Goal: Task Accomplishment & Management: Complete application form

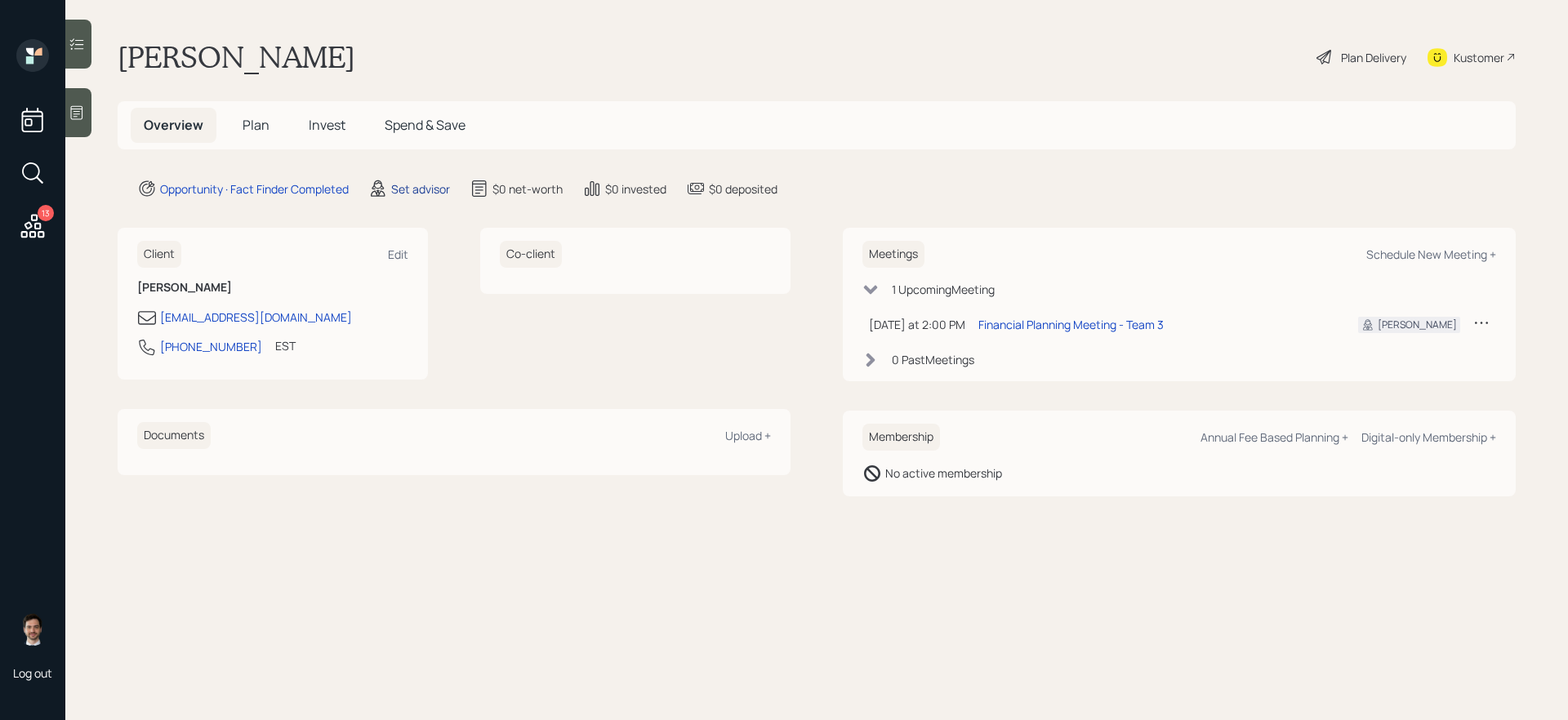
click at [429, 188] on div "Set advisor" at bounding box center [420, 189] width 59 height 17
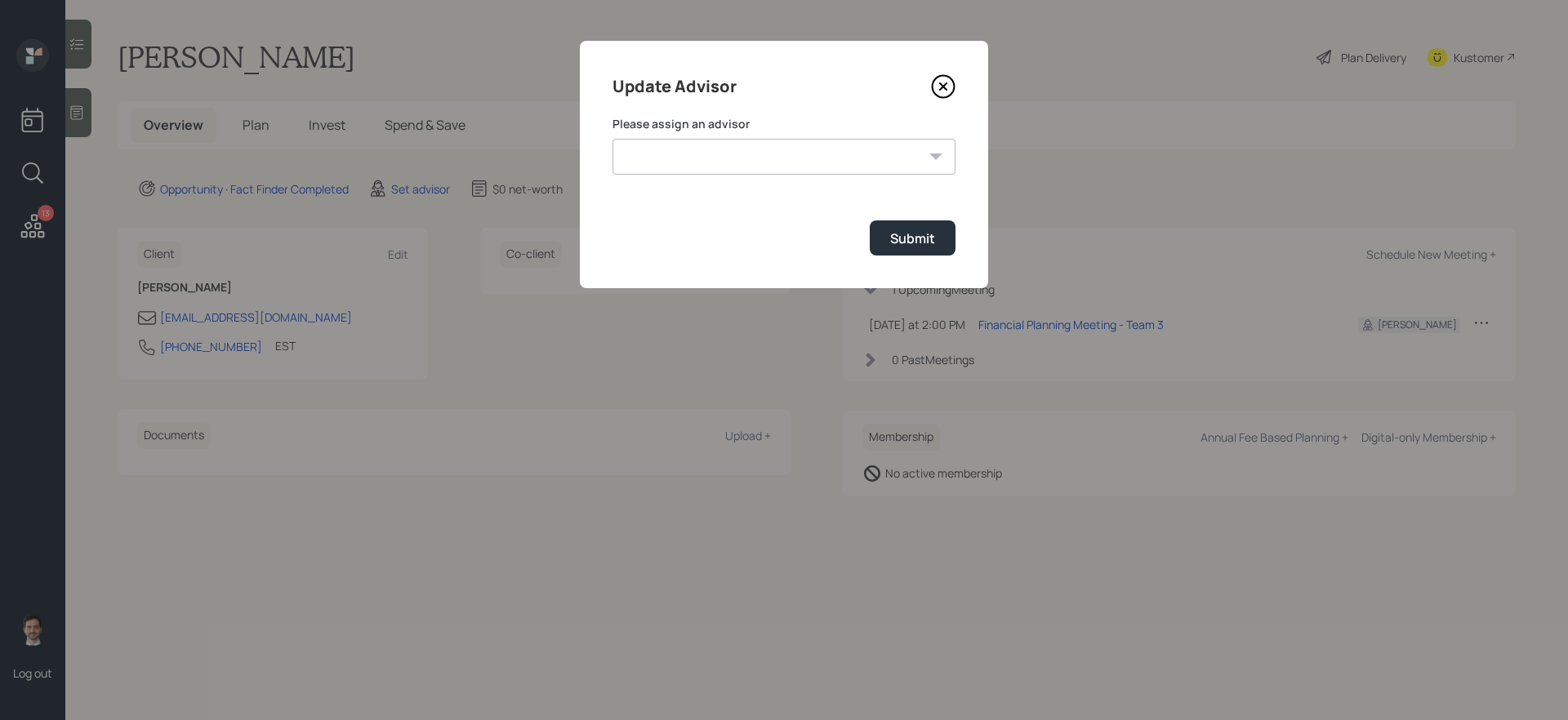
click at [741, 159] on select "Jonah Coleman Tyler End James DiStasi Treva Nostdahl Eric Schwartz Aleksandra S…" at bounding box center [784, 156] width 343 height 36
select select "ef6b64e1-8f62-4a74-b865-a7df4b35b836"
click at [612, 139] on select "Jonah Coleman Tyler End James DiStasi Treva Nostdahl Eric Schwartz Aleksandra S…" at bounding box center [784, 156] width 343 height 36
click at [918, 253] on button "Submit" at bounding box center [912, 238] width 85 height 35
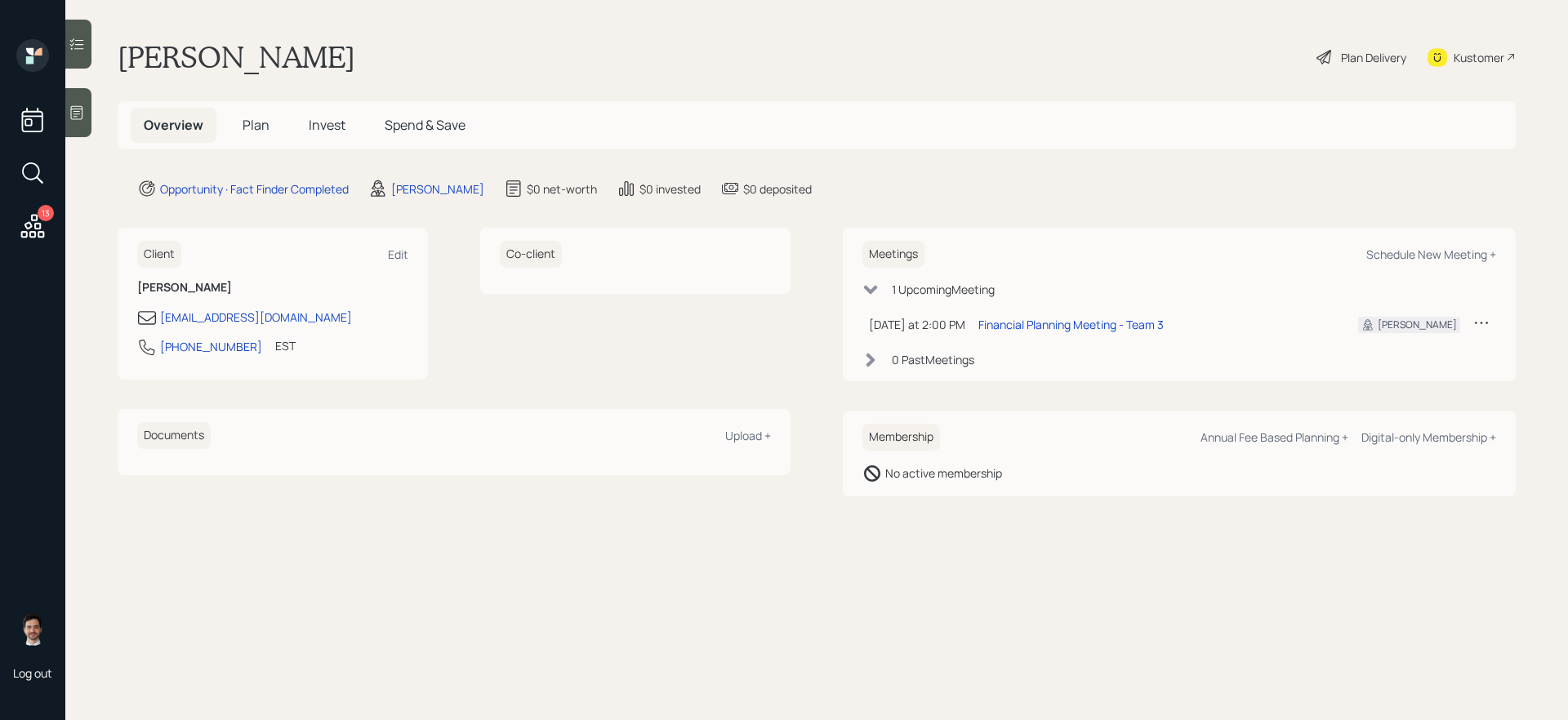
click at [264, 124] on span "Plan" at bounding box center [255, 125] width 27 height 18
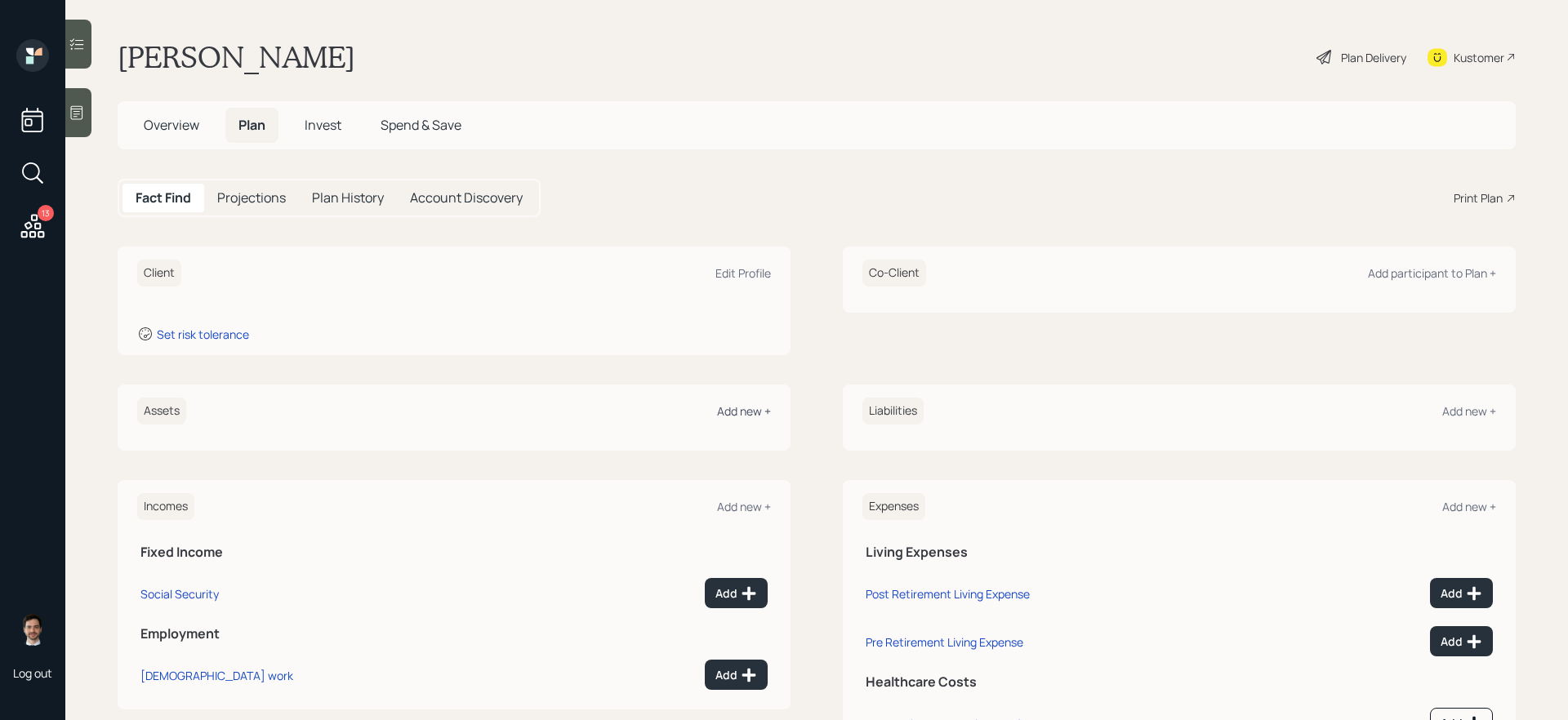
click at [753, 412] on div "Add new +" at bounding box center [744, 411] width 54 height 16
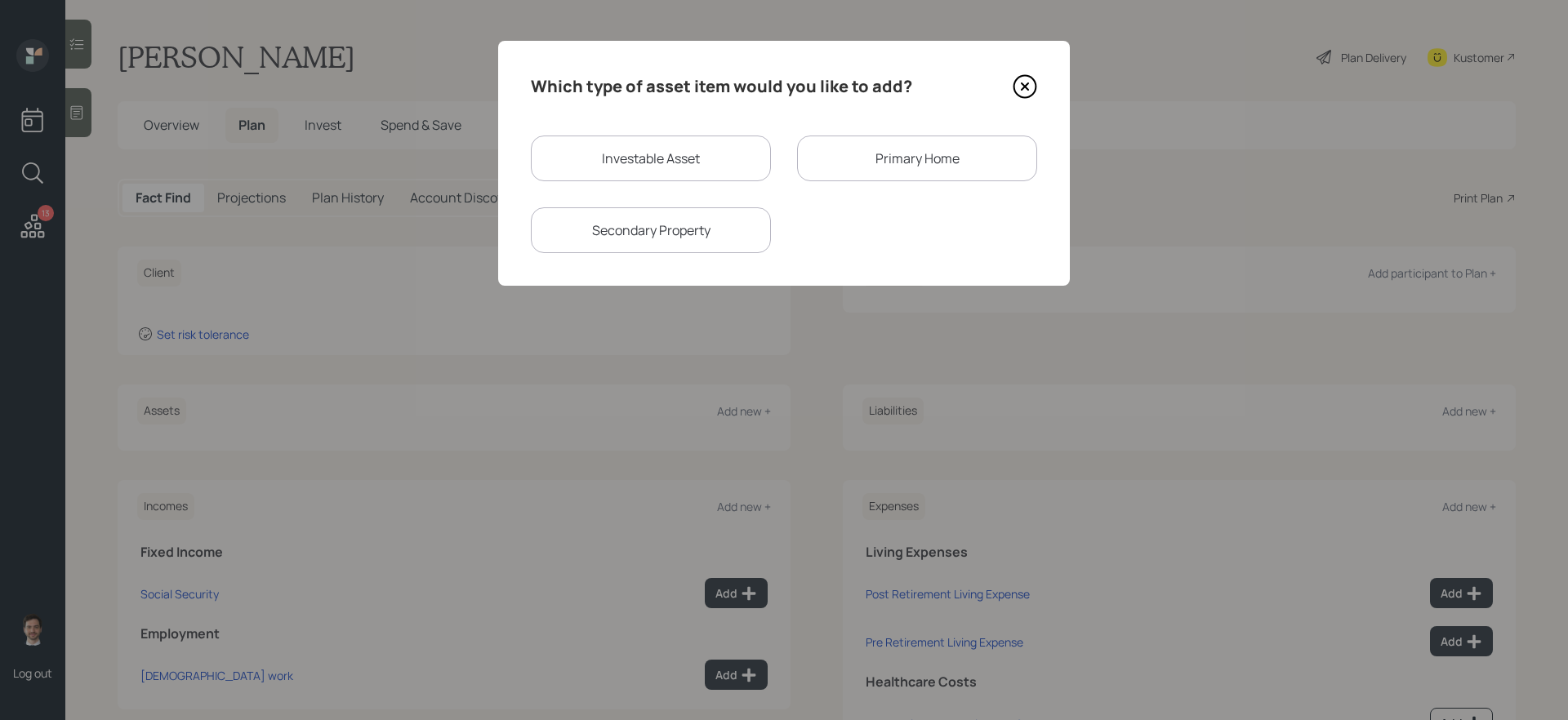
click at [683, 176] on div "Investable Asset" at bounding box center [650, 159] width 240 height 46
select select "taxable"
select select "balanced"
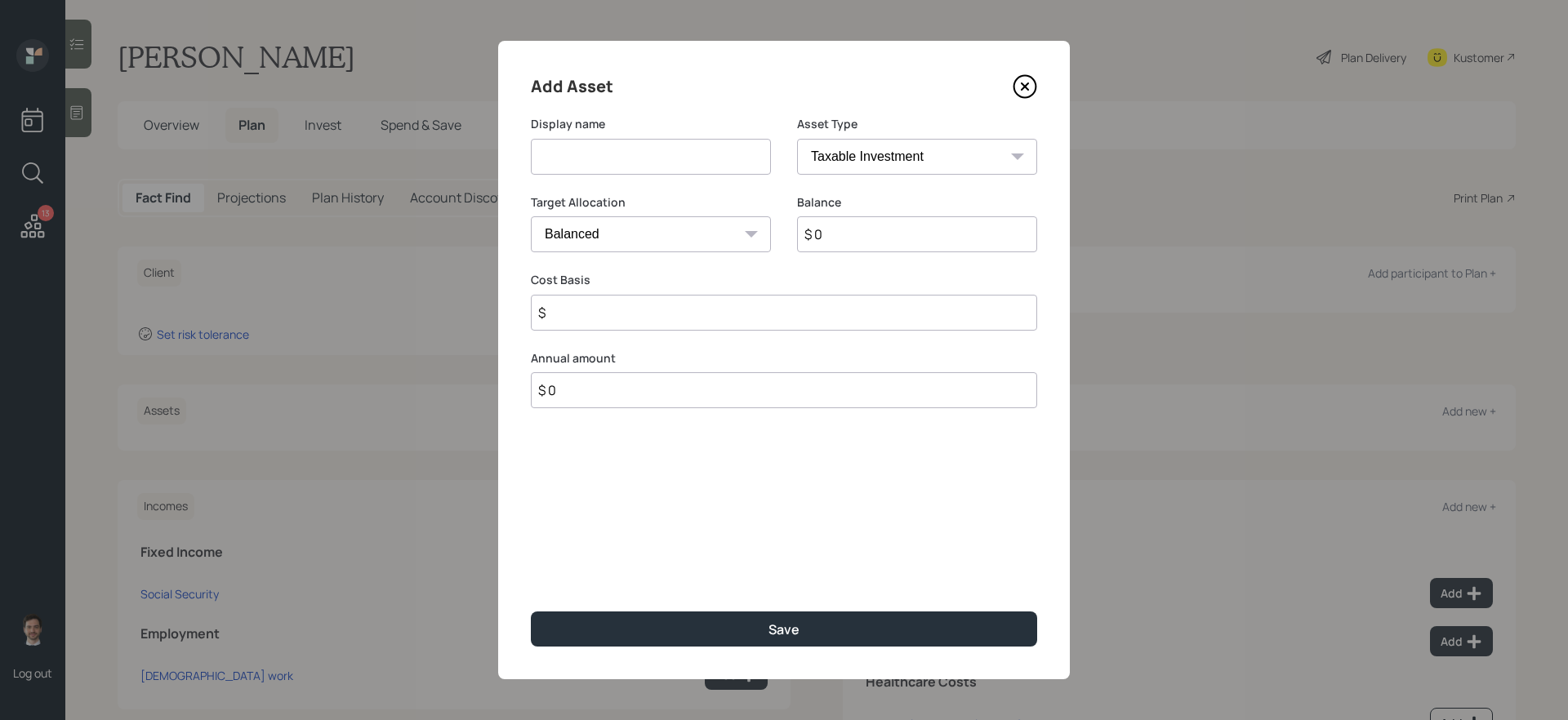
click at [679, 166] on input at bounding box center [650, 156] width 240 height 36
type input "Traditional IRA"
type input "$ 45,000"
select select "ira"
click at [753, 317] on input "$" at bounding box center [783, 312] width 506 height 36
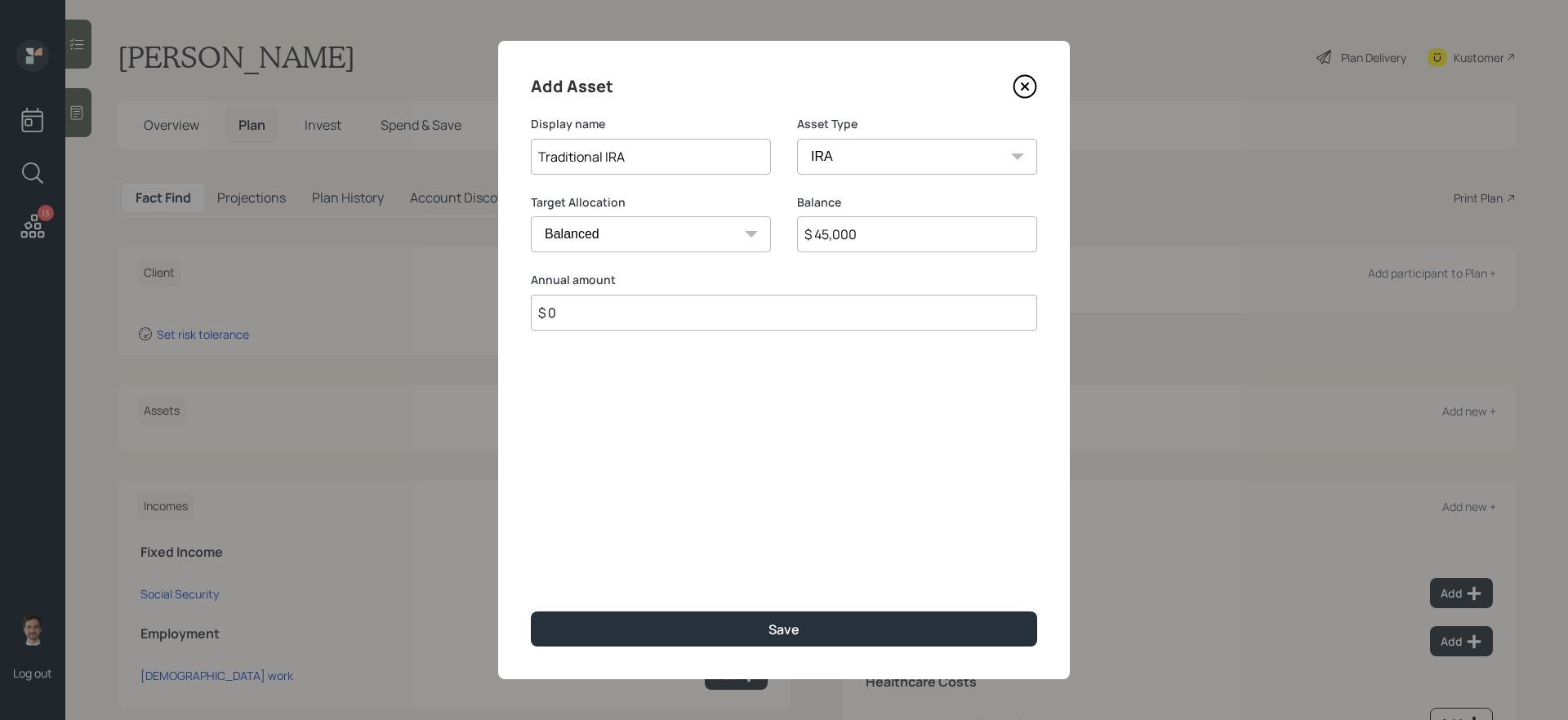
type input "$ 0"
click at [531, 612] on button "Save" at bounding box center [783, 629] width 506 height 35
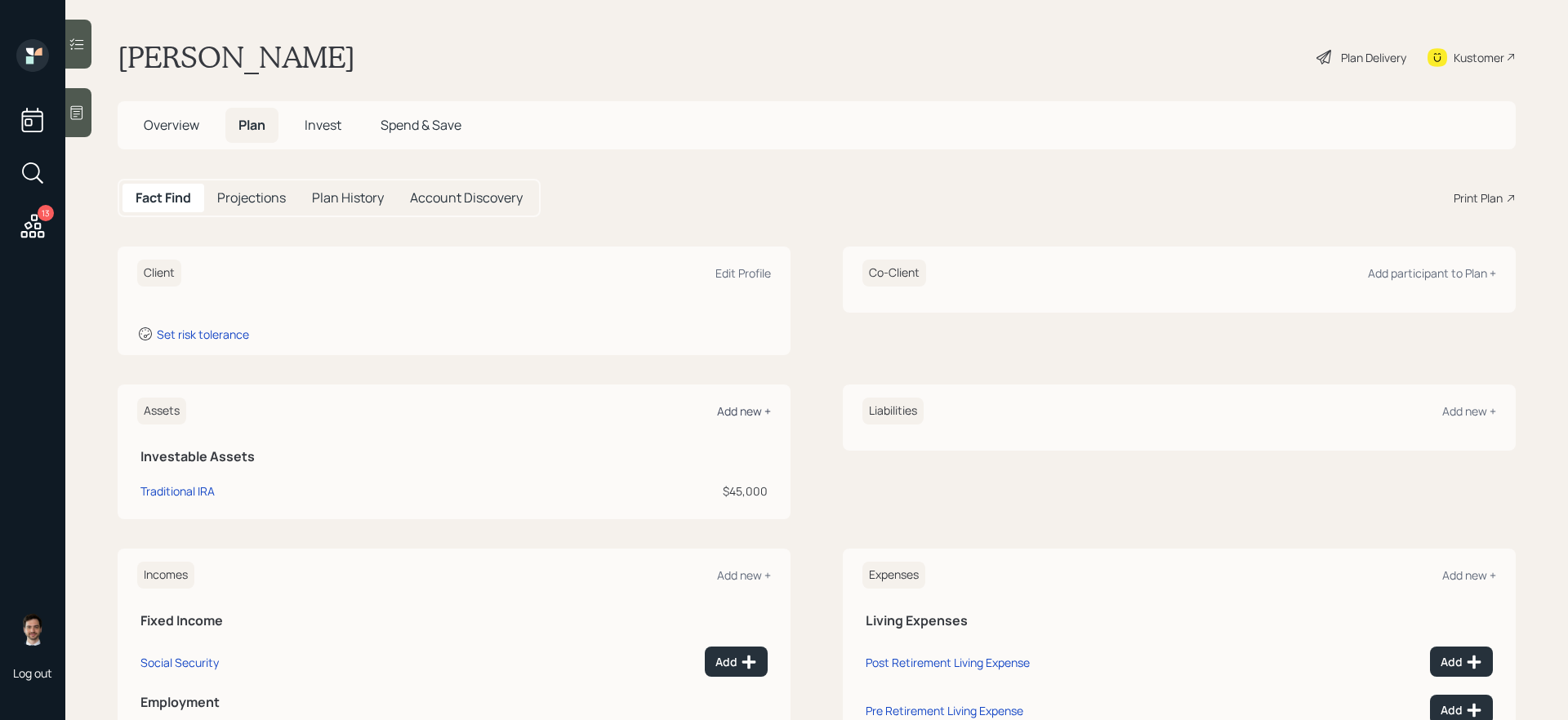
click at [744, 416] on div "Add new +" at bounding box center [744, 411] width 54 height 16
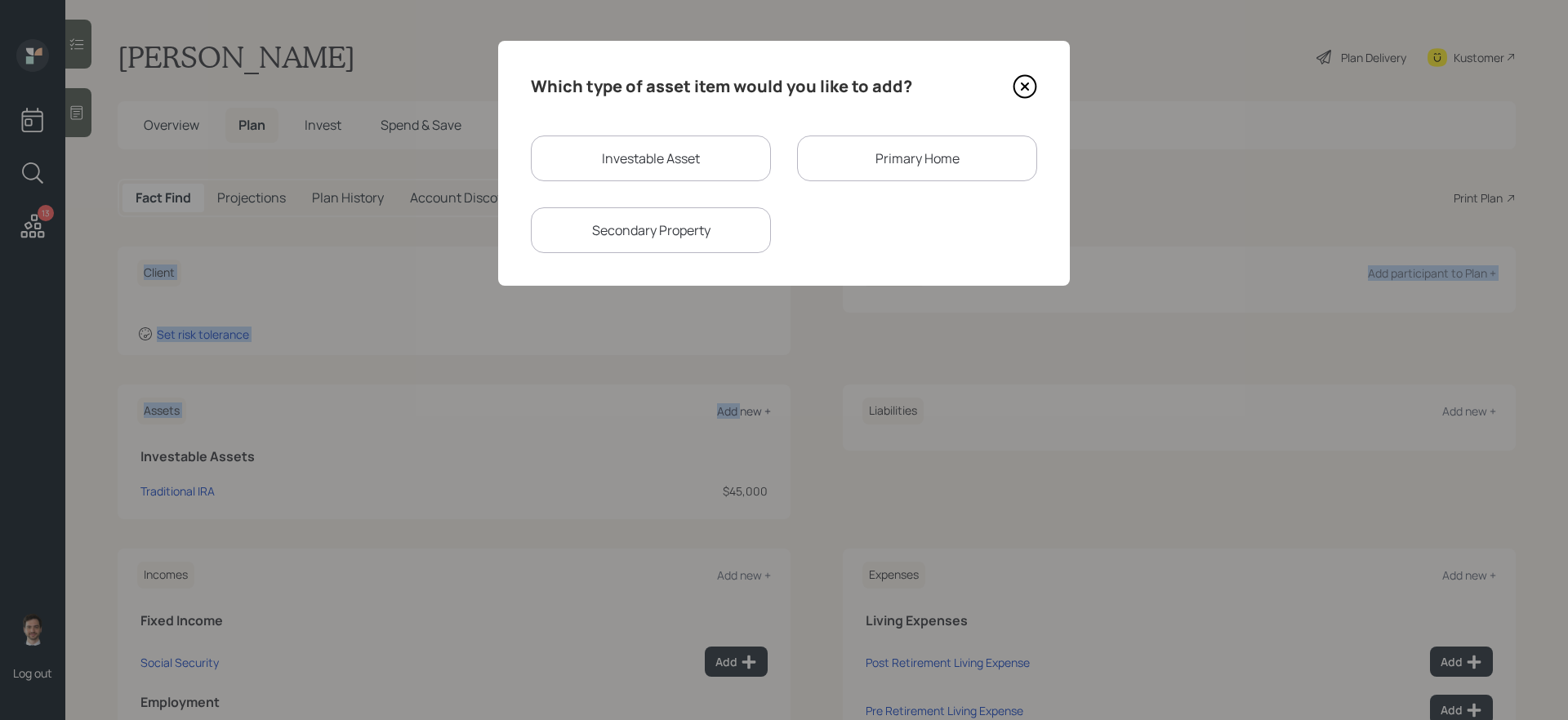
click at [744, 416] on main "Tara Schenkenberger Plan Delivery Kustomer Overview Plan Invest Spend & Save Fa…" at bounding box center [816, 360] width 1502 height 720
click at [704, 167] on div "Investable Asset" at bounding box center [650, 159] width 240 height 46
select select "taxable"
select select "balanced"
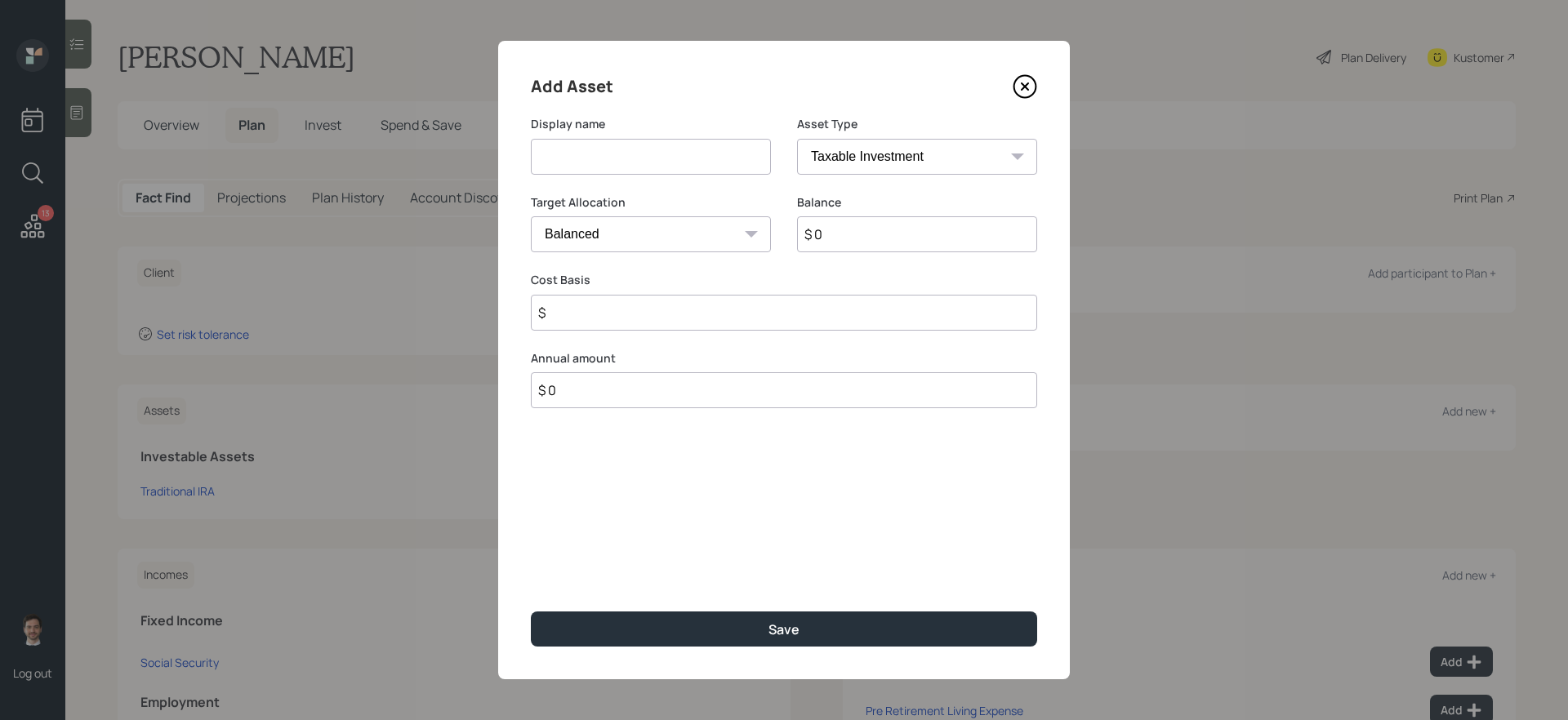
click at [667, 164] on input at bounding box center [650, 156] width 240 height 36
type input "Self Directed IRA"
select select "ira"
type input "$"
type input "$ 95,000"
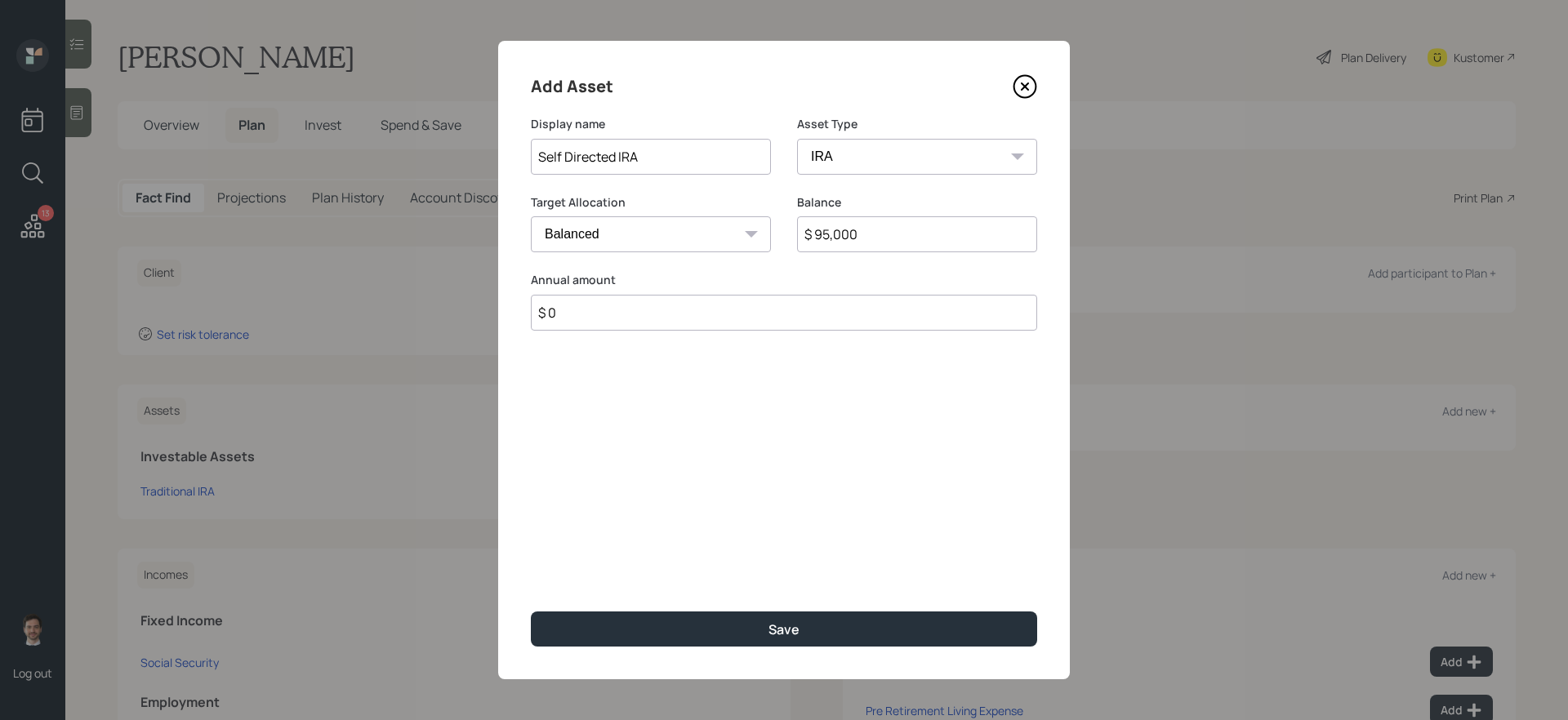
type input "$ 0"
click at [531, 612] on button "Save" at bounding box center [783, 629] width 506 height 35
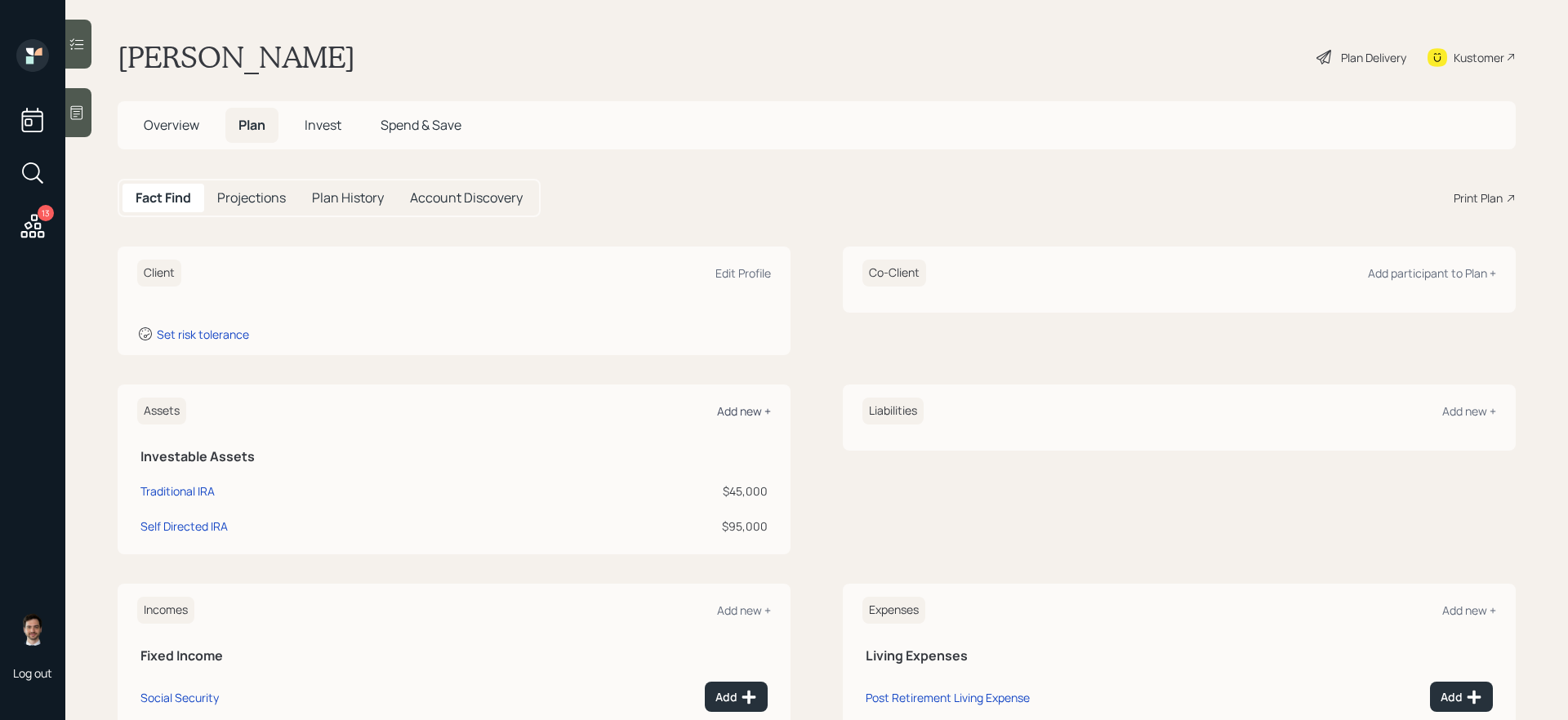
click at [747, 418] on div "Add new +" at bounding box center [744, 411] width 54 height 16
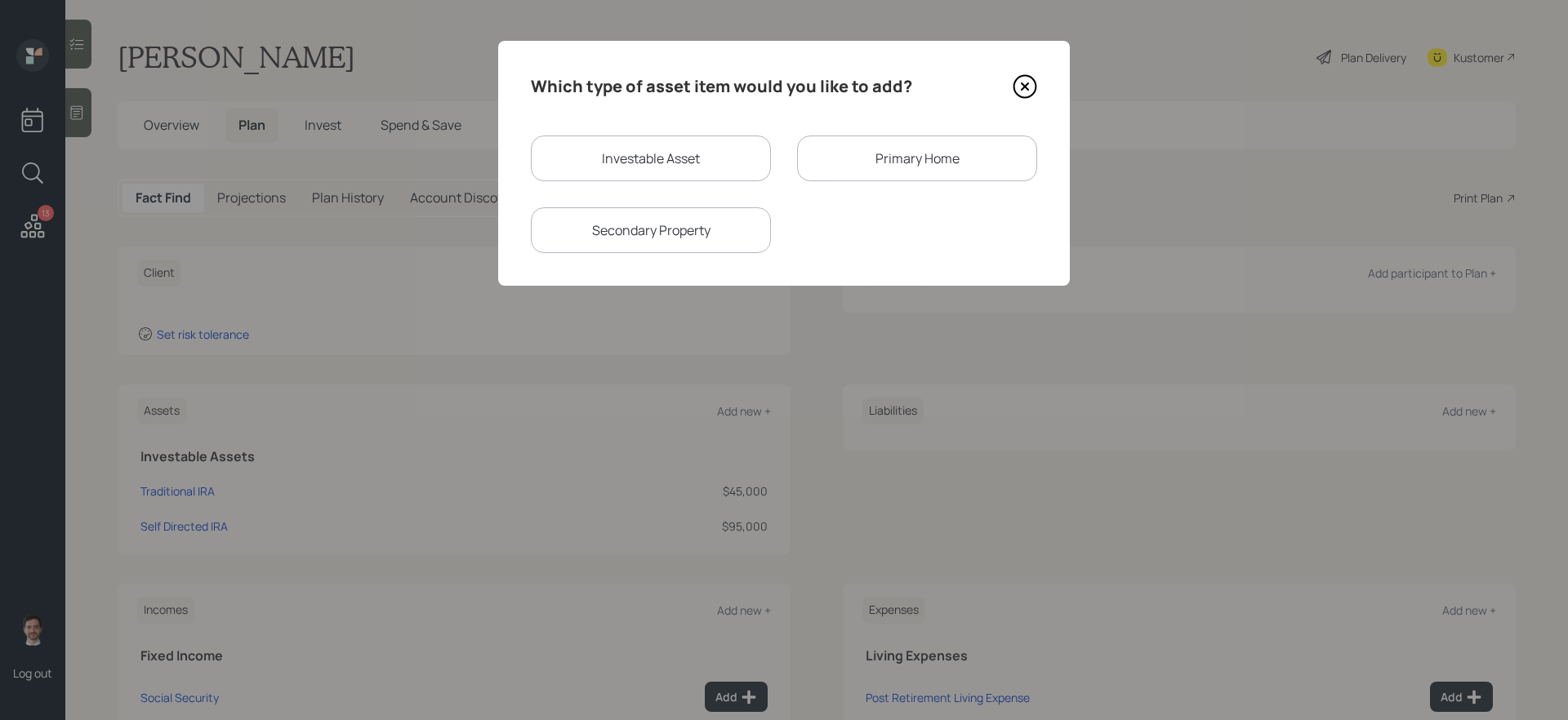
click at [704, 139] on div "Investable Asset" at bounding box center [650, 159] width 240 height 46
select select "taxable"
select select "balanced"
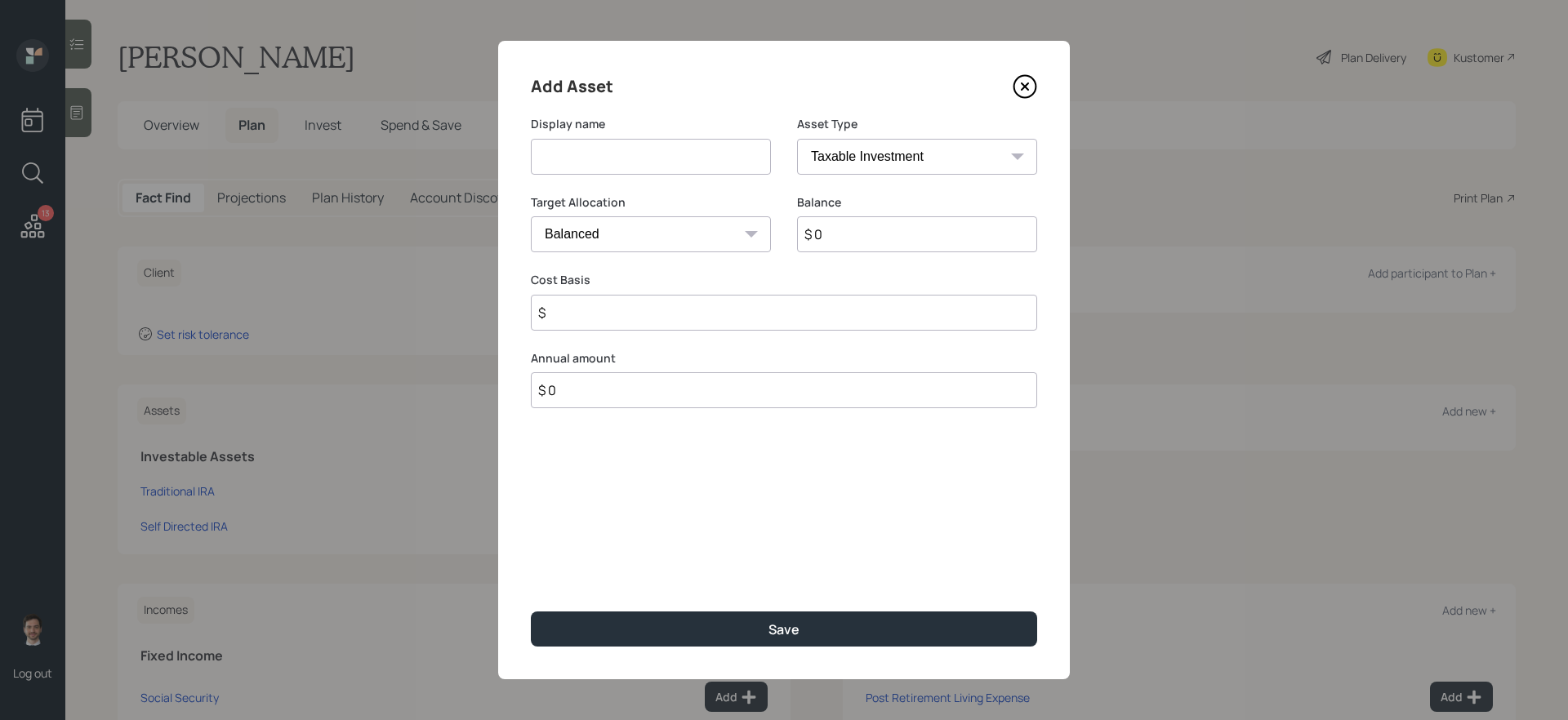
click at [671, 152] on input at bounding box center [650, 156] width 240 height 36
type input "Roth IRA"
select select "roth_ira"
type input "$"
type input "$ 2,000"
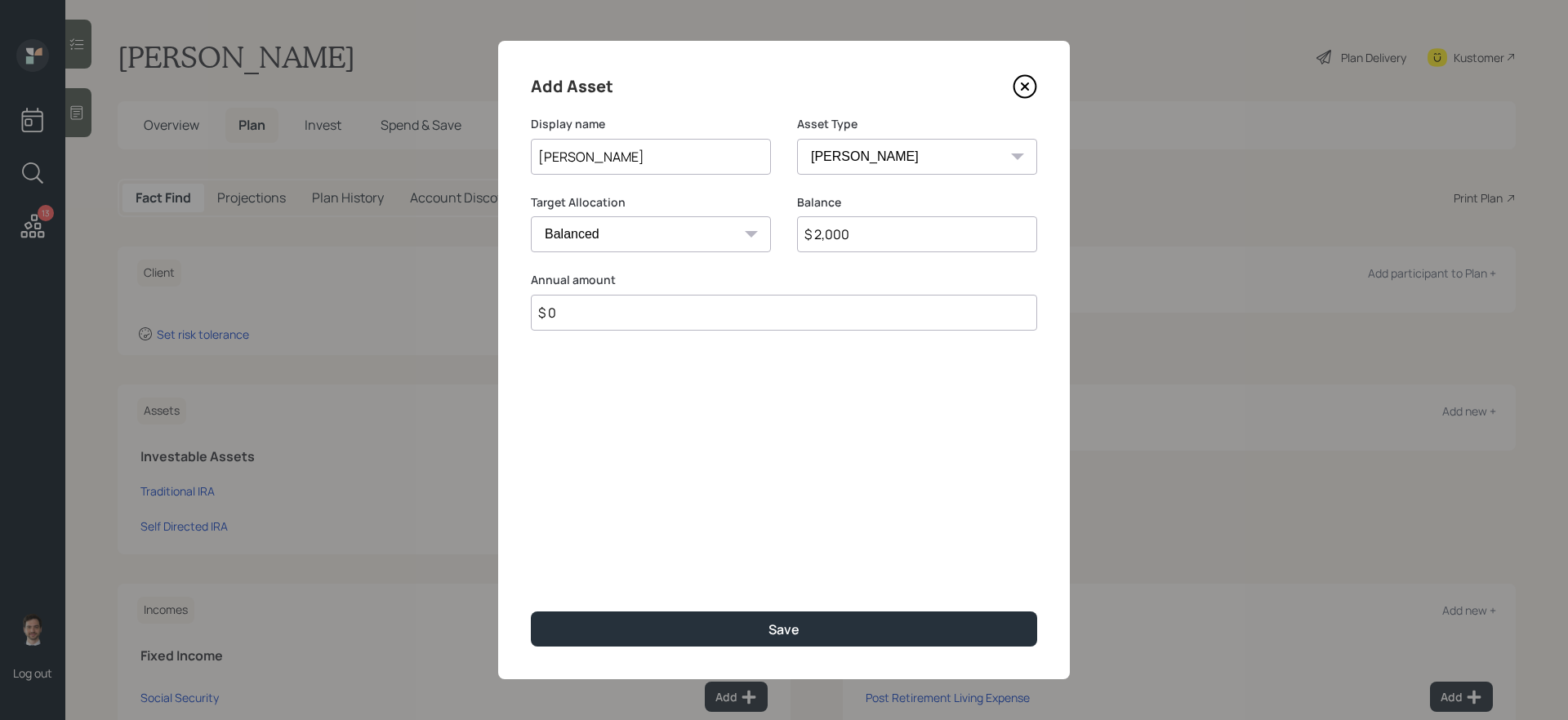
type input "$ 0"
click at [531, 612] on button "Save" at bounding box center [783, 629] width 506 height 35
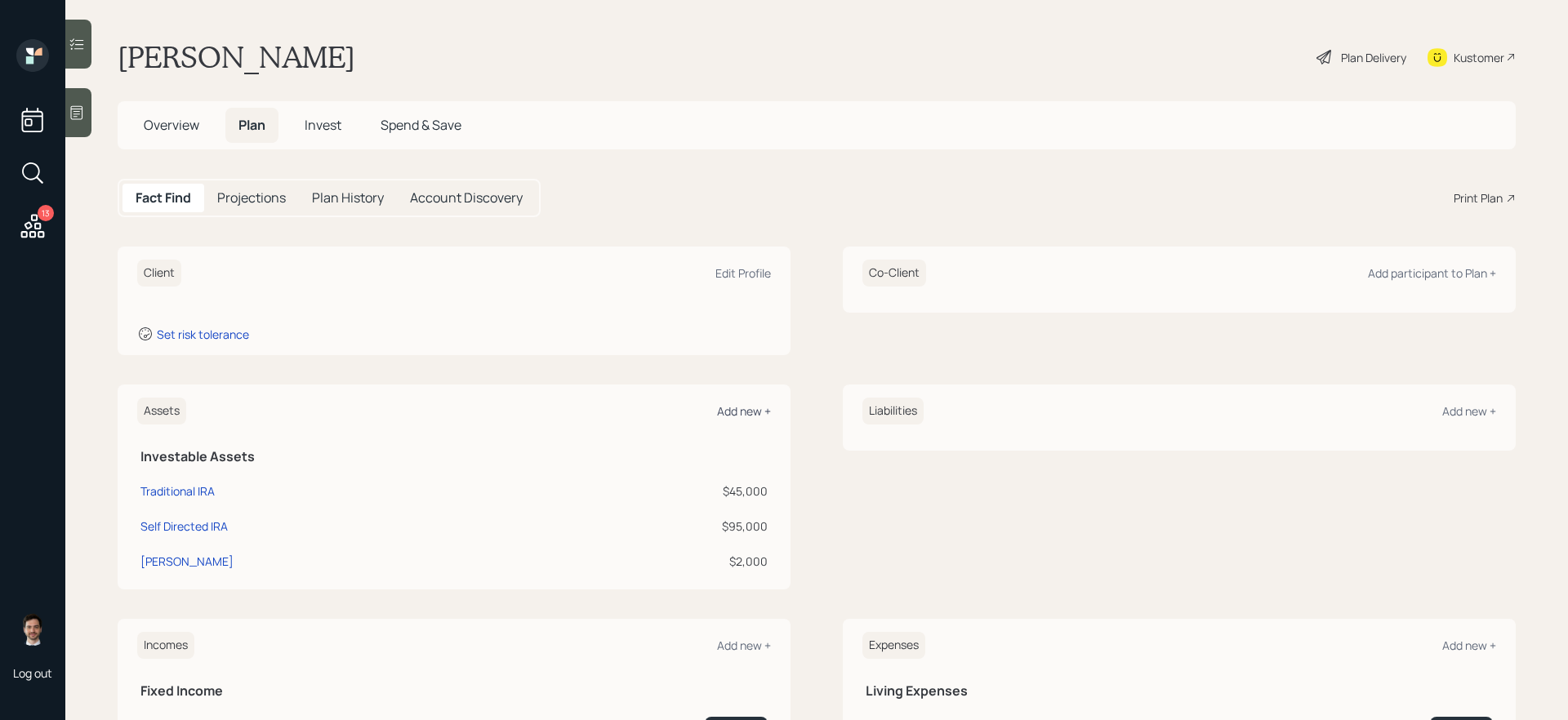
click at [737, 413] on div "Add new +" at bounding box center [744, 411] width 54 height 16
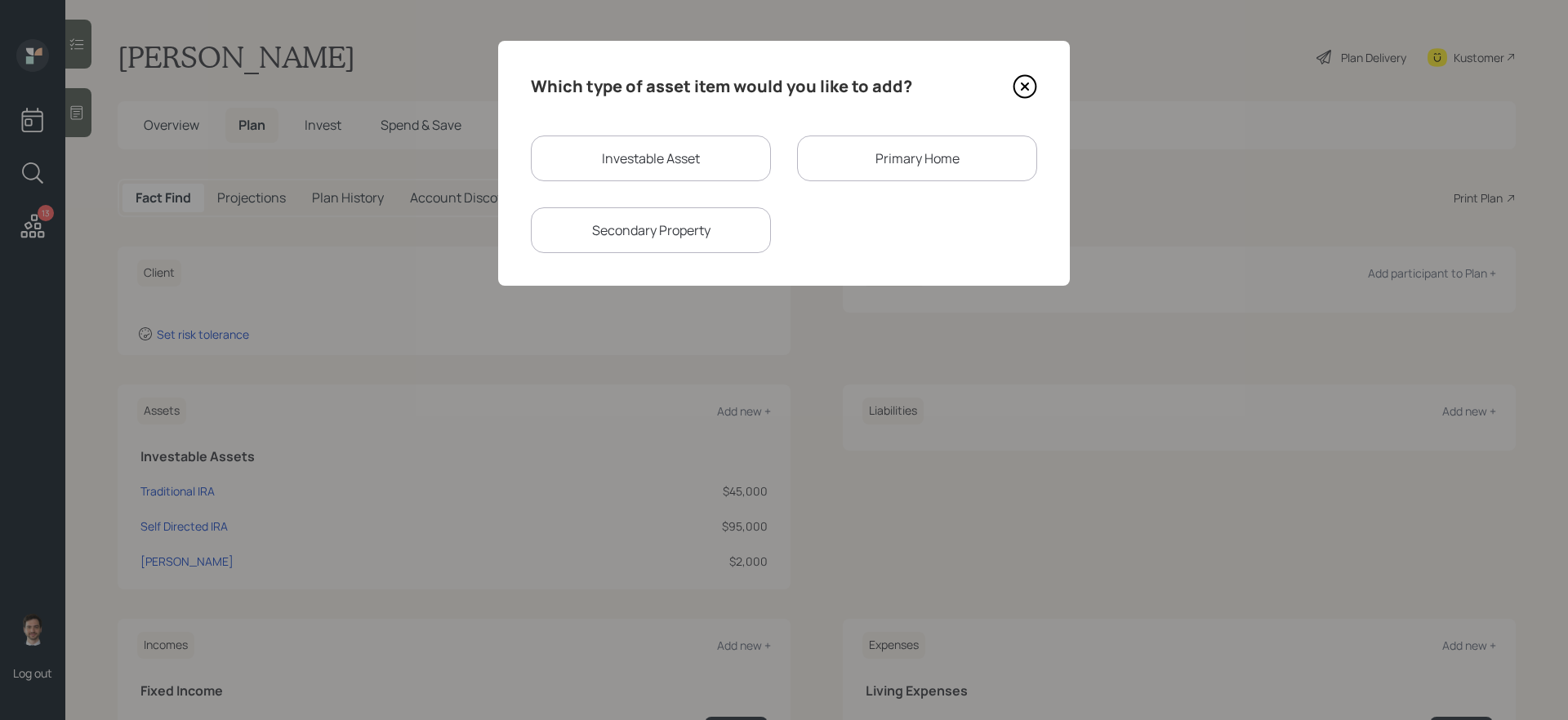
click at [719, 159] on div "Investable Asset" at bounding box center [650, 159] width 240 height 46
select select "taxable"
select select "balanced"
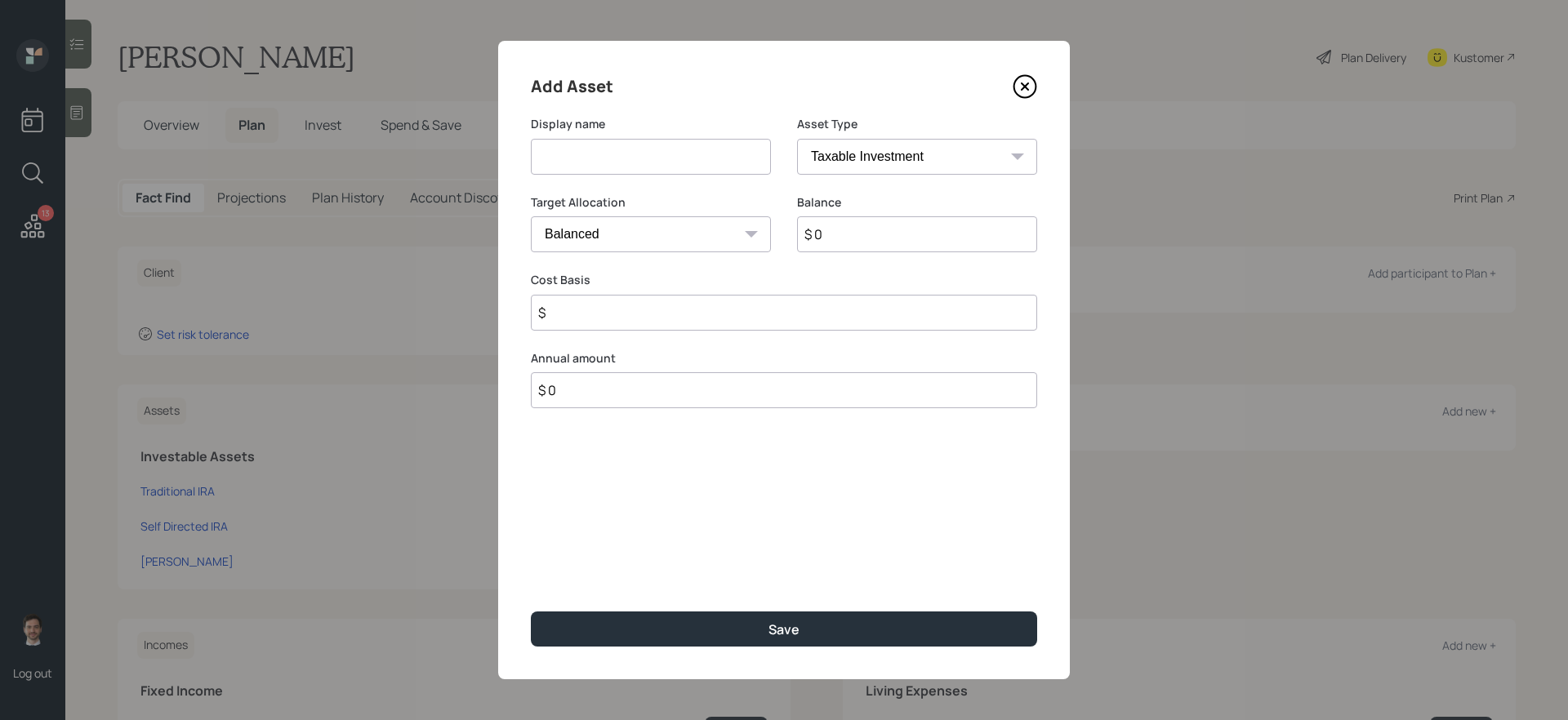
click at [705, 155] on input at bounding box center [650, 156] width 240 height 36
type input "Savings"
select select "emergency_fund"
type input "$ 4,000"
click at [531, 612] on button "Save" at bounding box center [783, 629] width 506 height 35
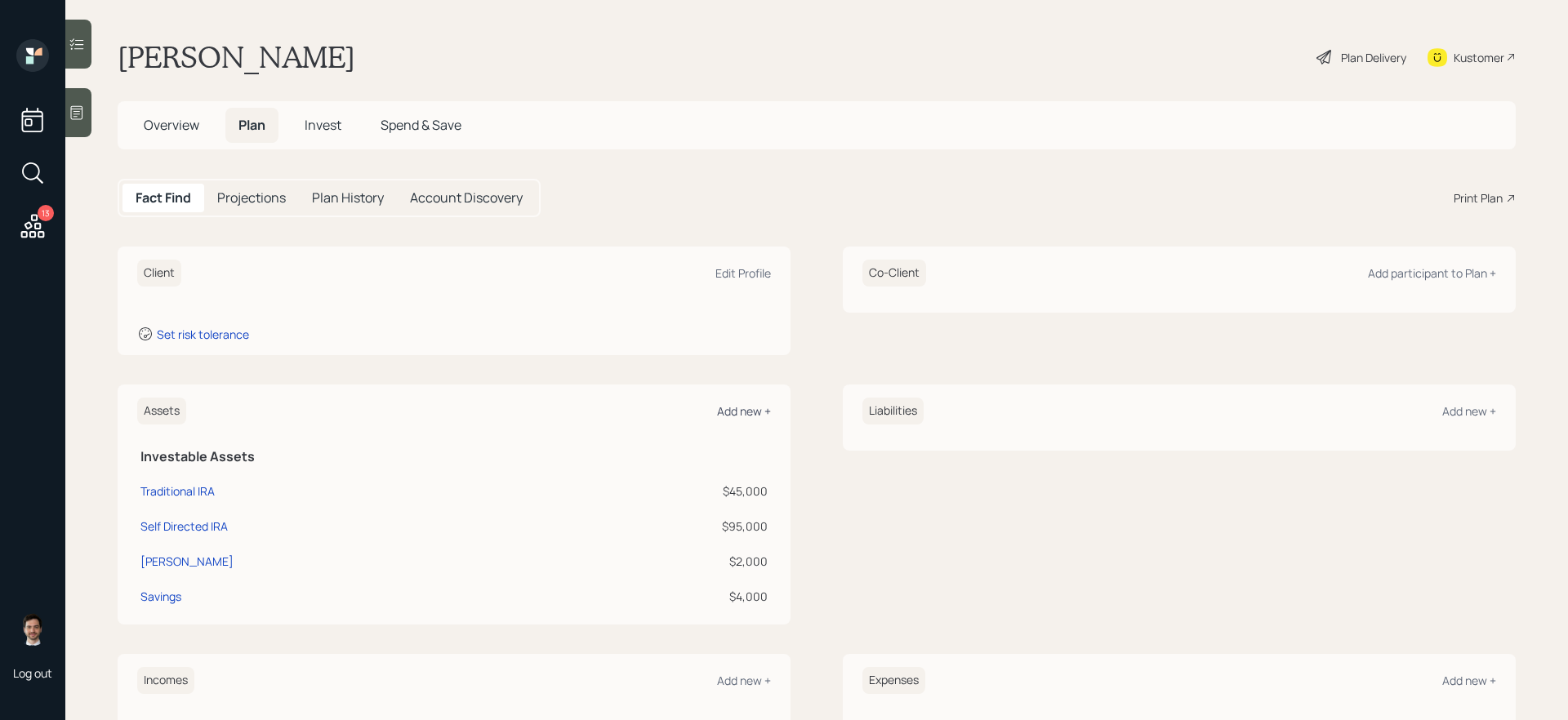
click at [738, 413] on div "Add new +" at bounding box center [744, 411] width 54 height 16
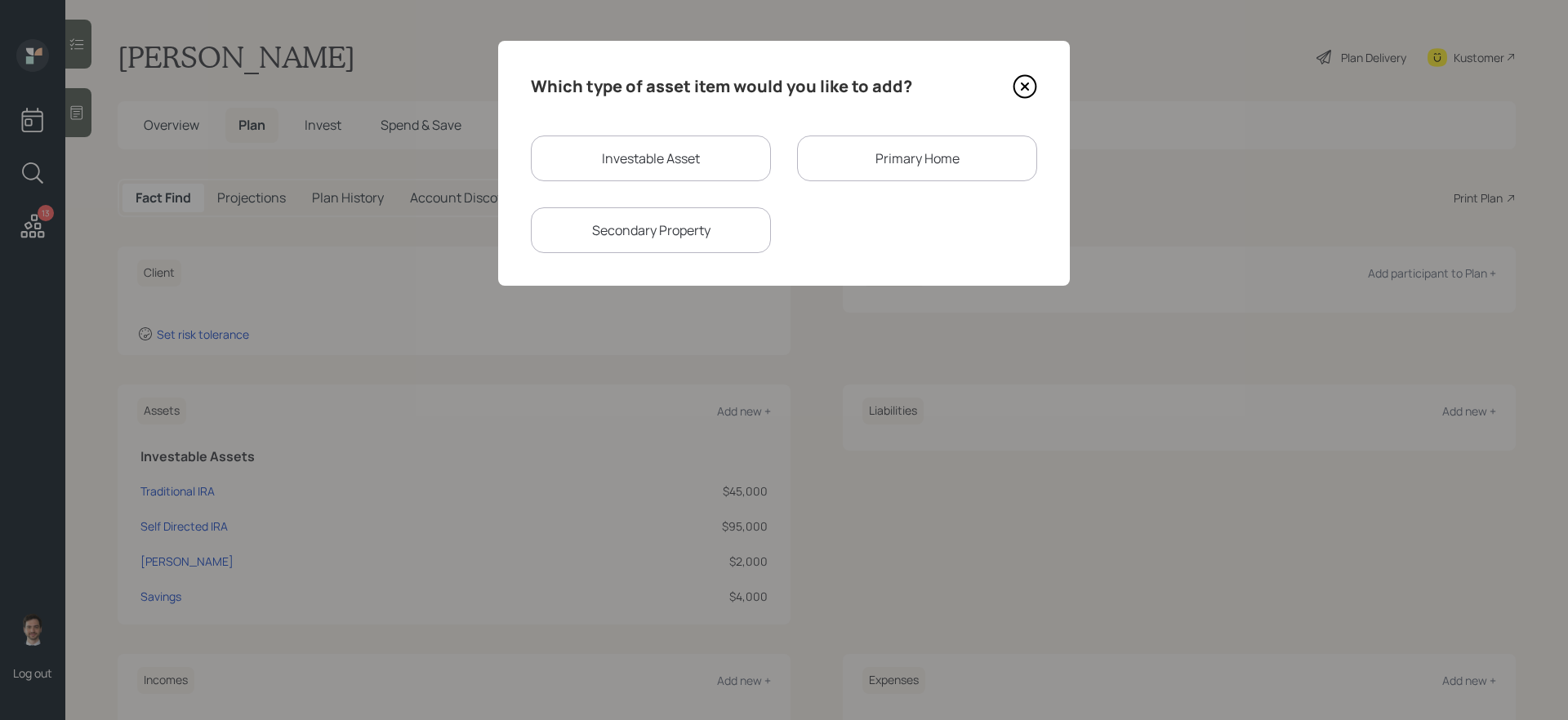
click at [875, 143] on div "Primary Home" at bounding box center [916, 159] width 240 height 46
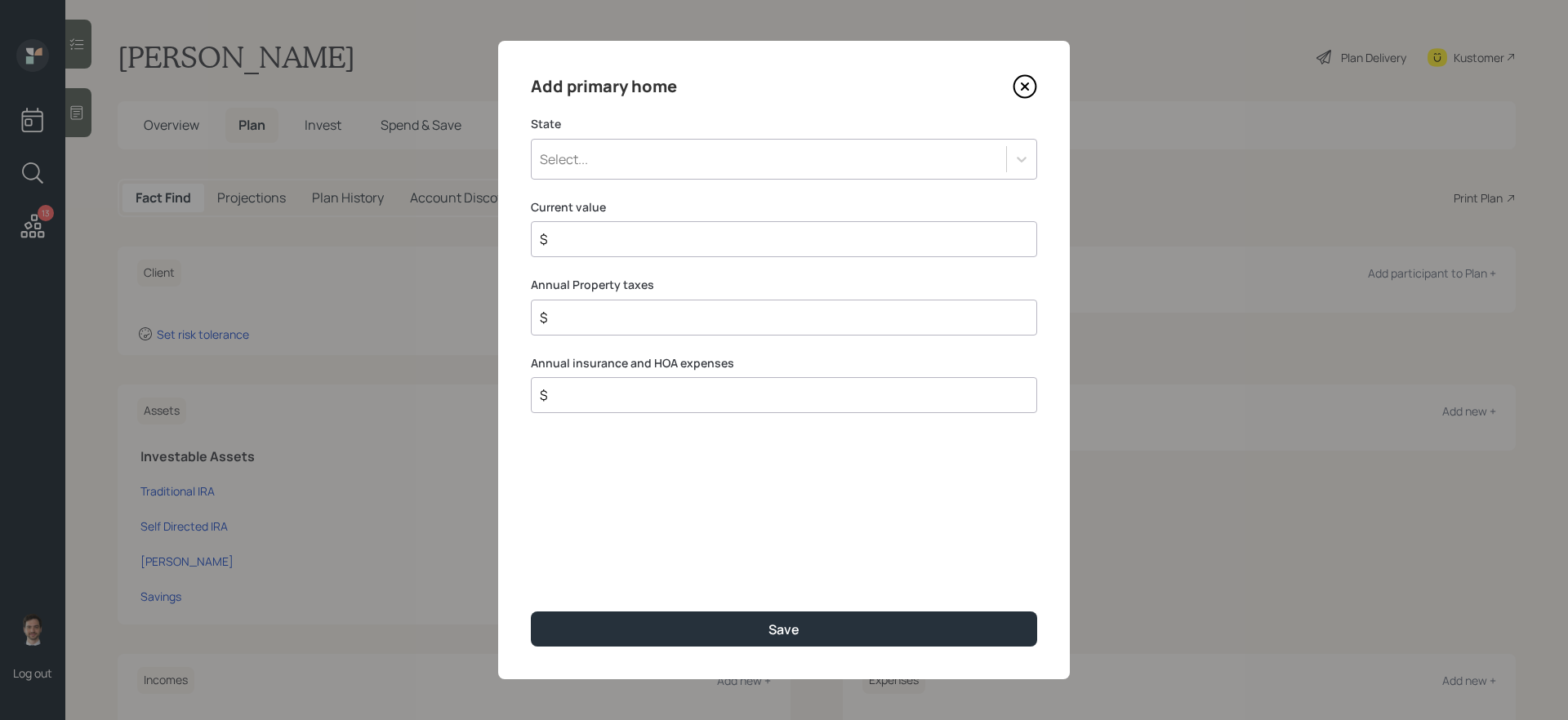
click at [780, 157] on div "Select..." at bounding box center [768, 159] width 475 height 28
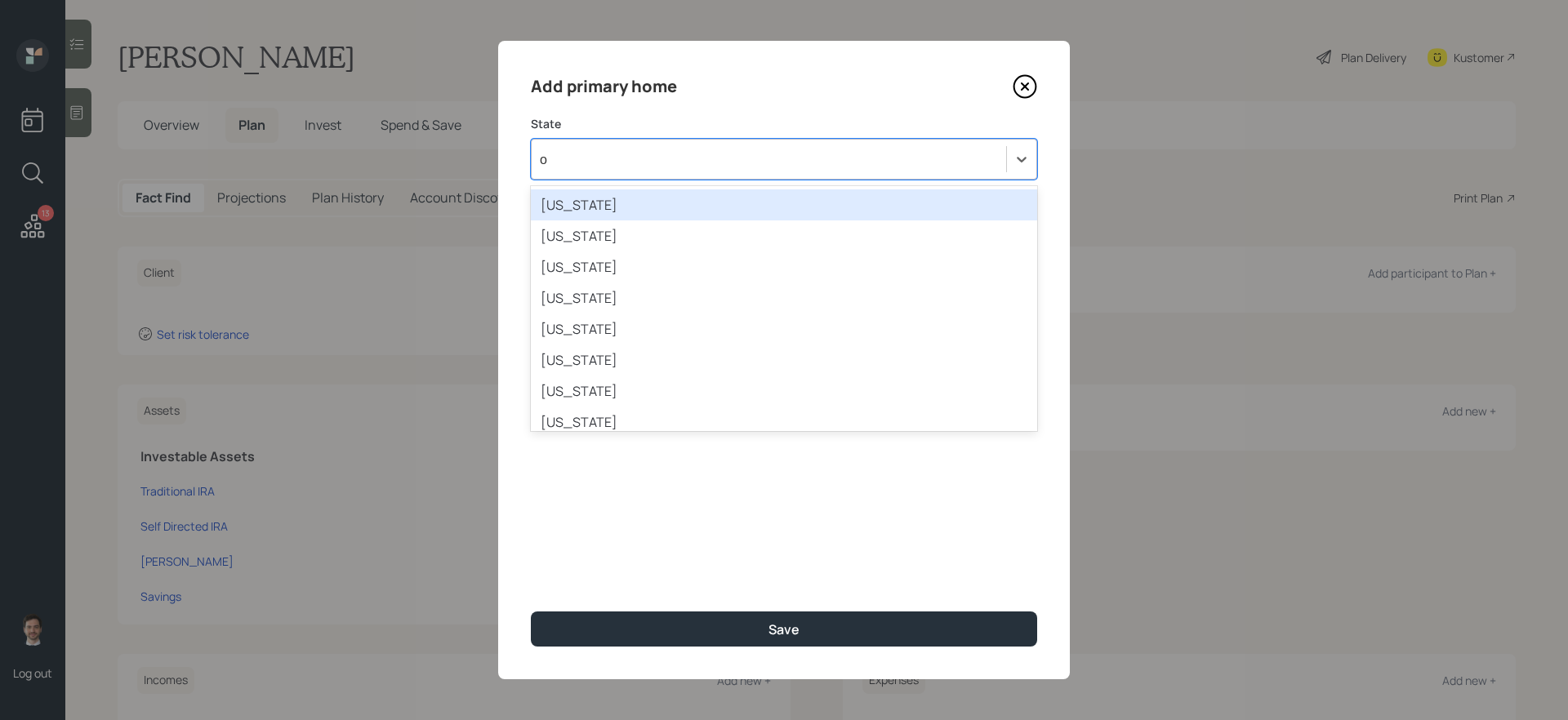
type input "oh"
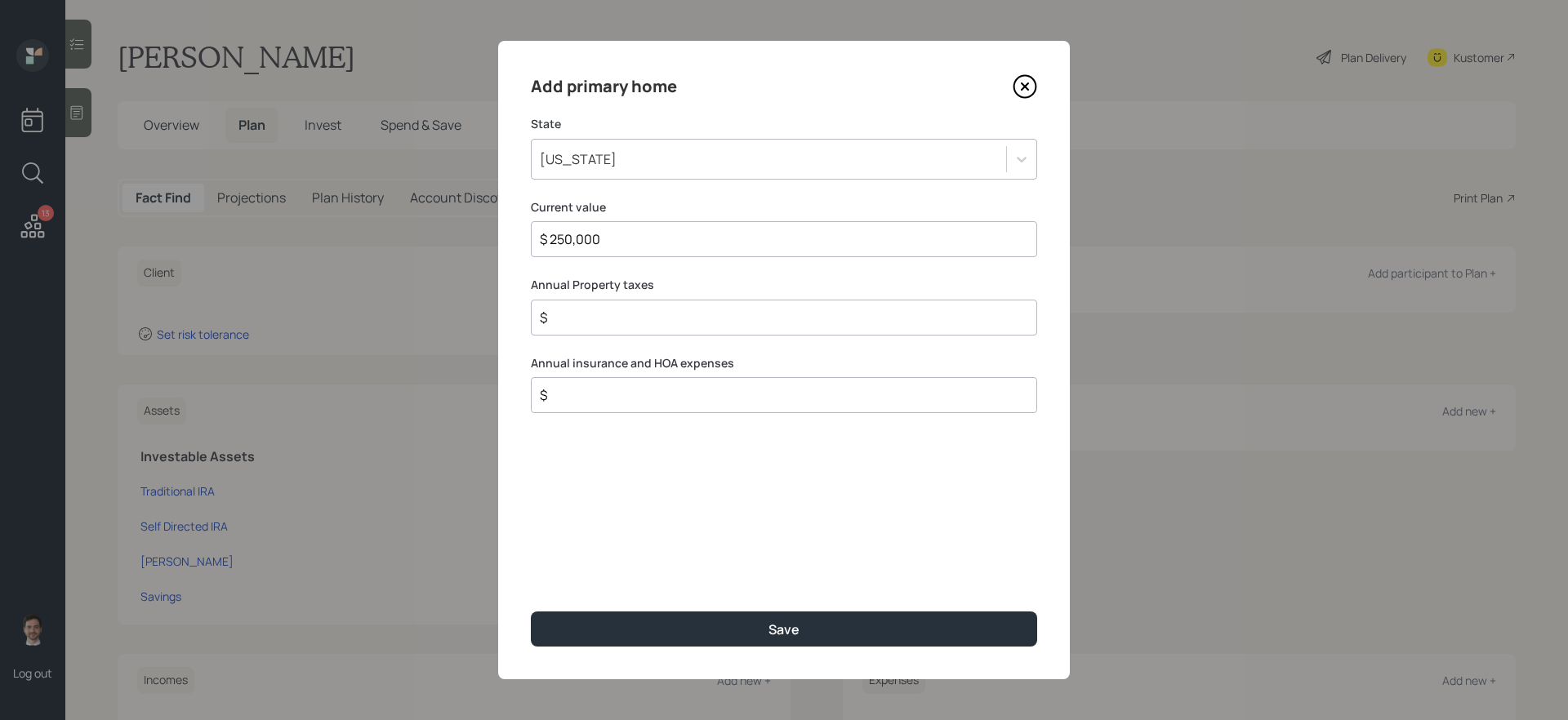
type input "$ 250,000"
click at [531, 612] on button "Save" at bounding box center [783, 629] width 506 height 35
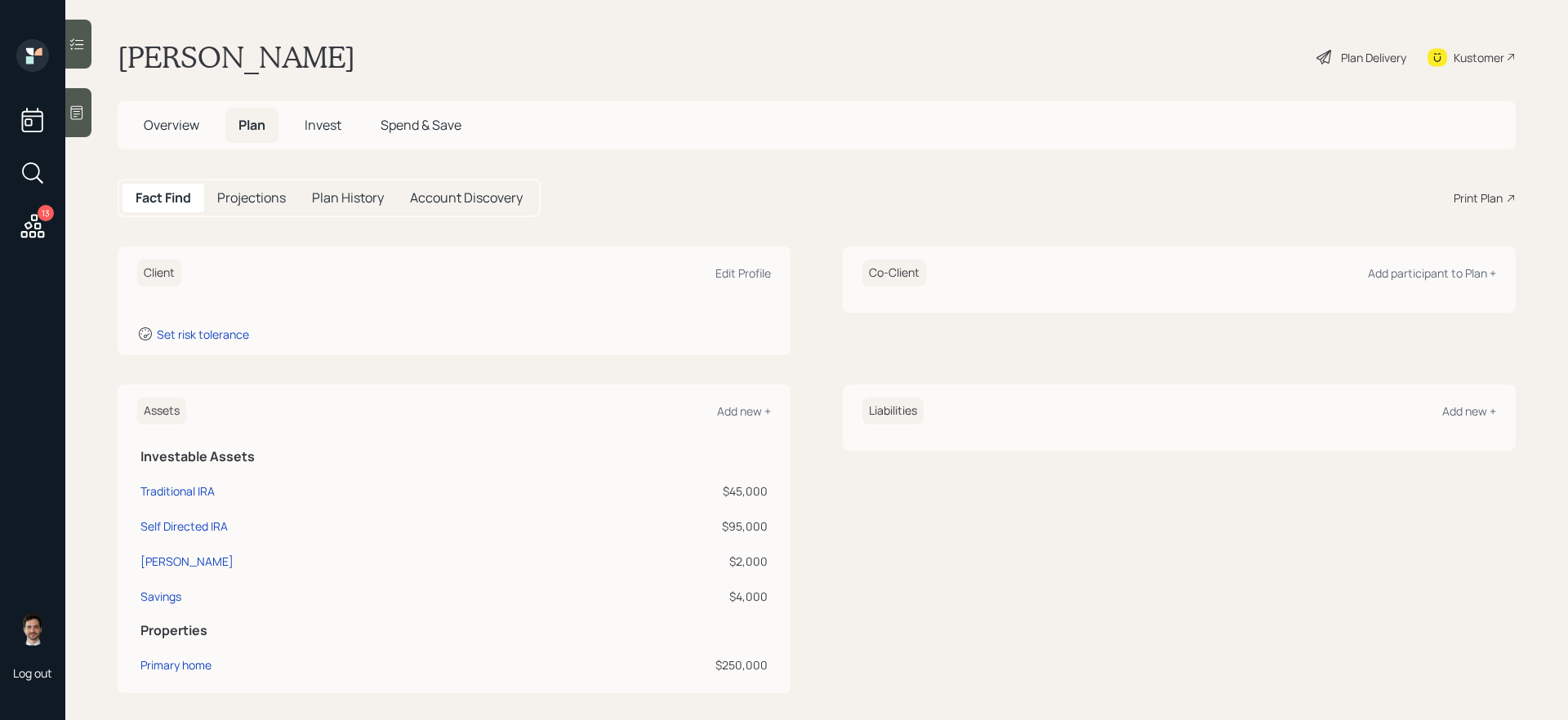
click at [1459, 422] on div "Liabilities Add new +" at bounding box center [1179, 411] width 633 height 27
click at [1460, 417] on div "Add new +" at bounding box center [1469, 411] width 54 height 16
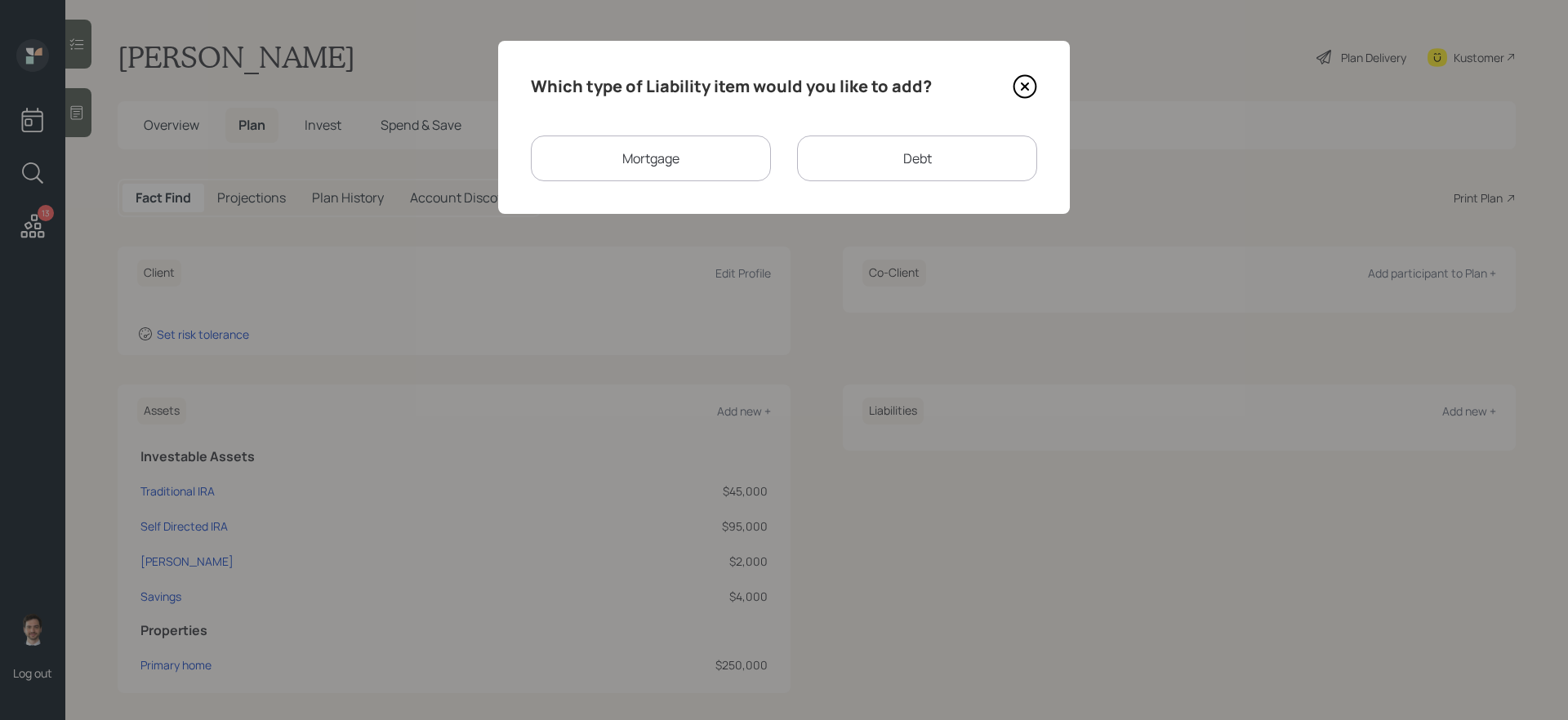
click at [670, 168] on div "Mortgage" at bounding box center [650, 159] width 240 height 46
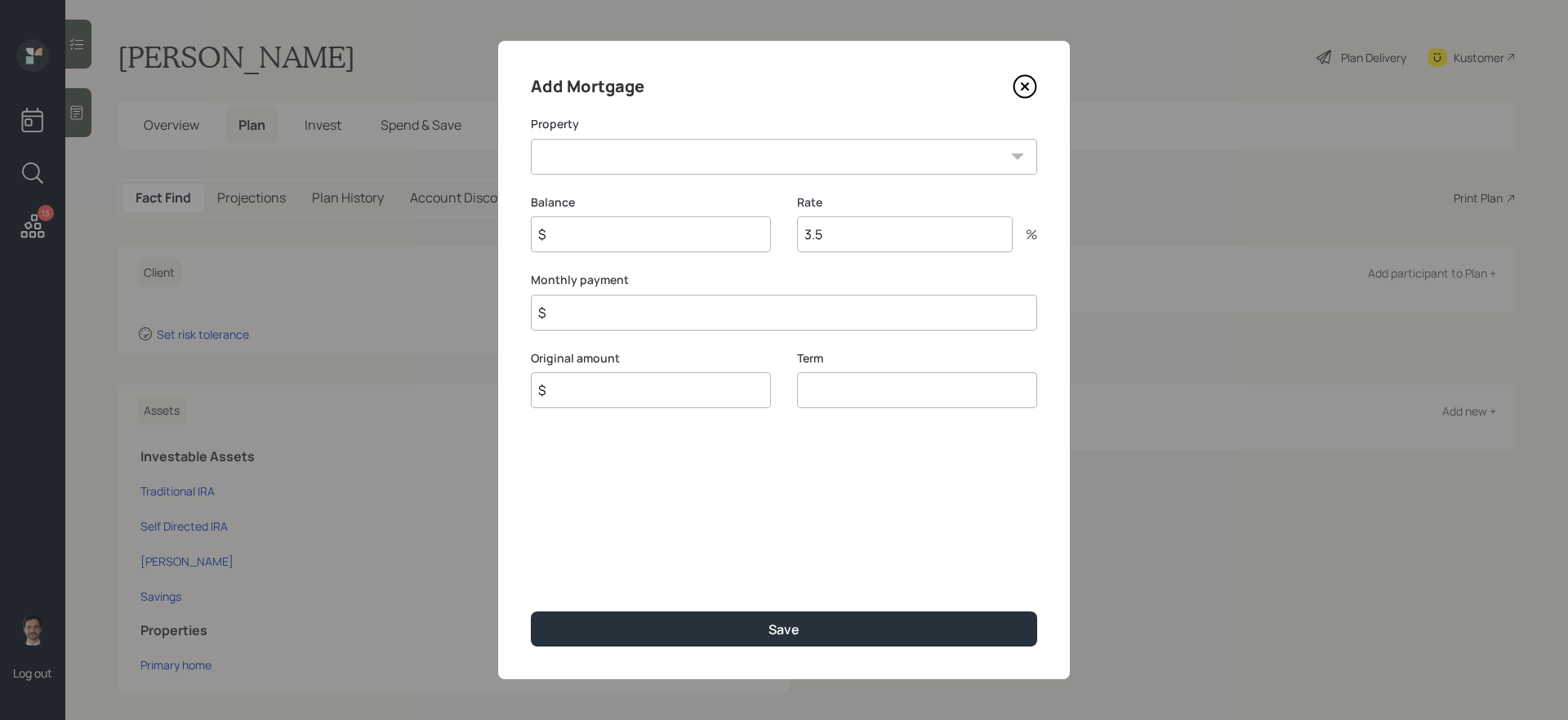
click at [631, 156] on select "OH Primary home" at bounding box center [783, 156] width 506 height 36
select select "77fc27d7-f09e-49d7-9d6b-a245c357efc2"
click at [531, 139] on select "OH Primary home" at bounding box center [783, 156] width 506 height 36
click at [599, 236] on input "$" at bounding box center [650, 234] width 240 height 36
type input "$ 240,000"
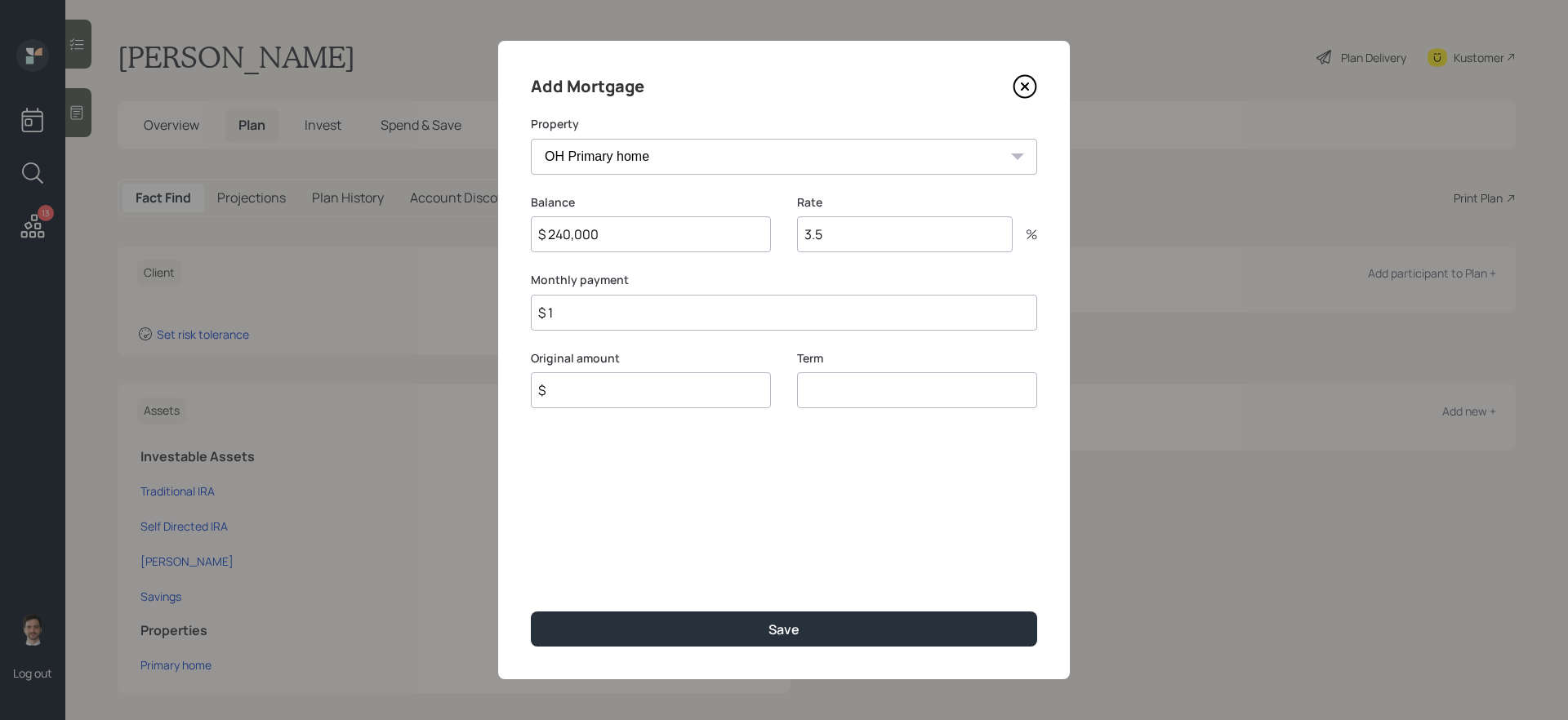
type input "$ 1"
type input "$ 240,000"
type input "30"
click at [531, 612] on button "Save" at bounding box center [783, 629] width 506 height 35
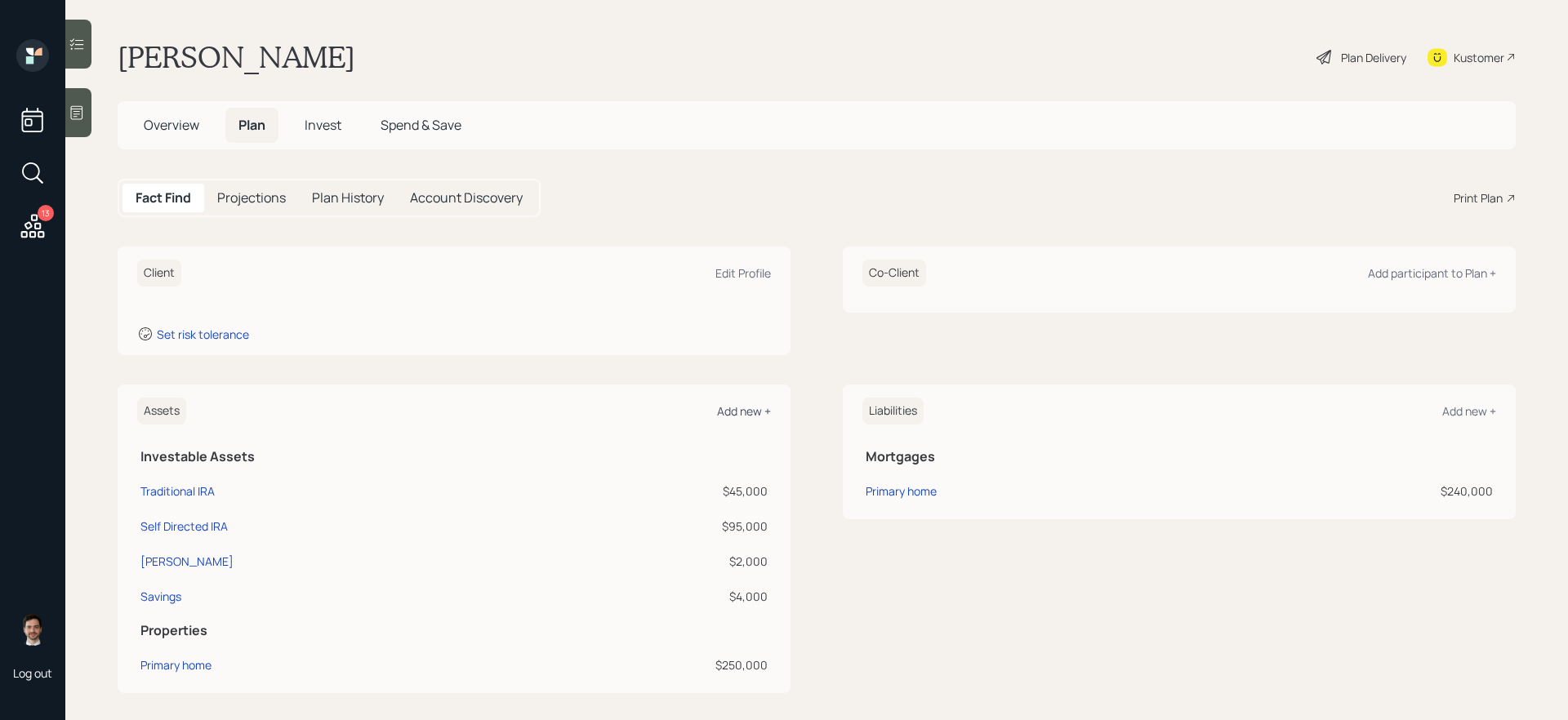
click at [748, 412] on div "Add new +" at bounding box center [744, 411] width 54 height 16
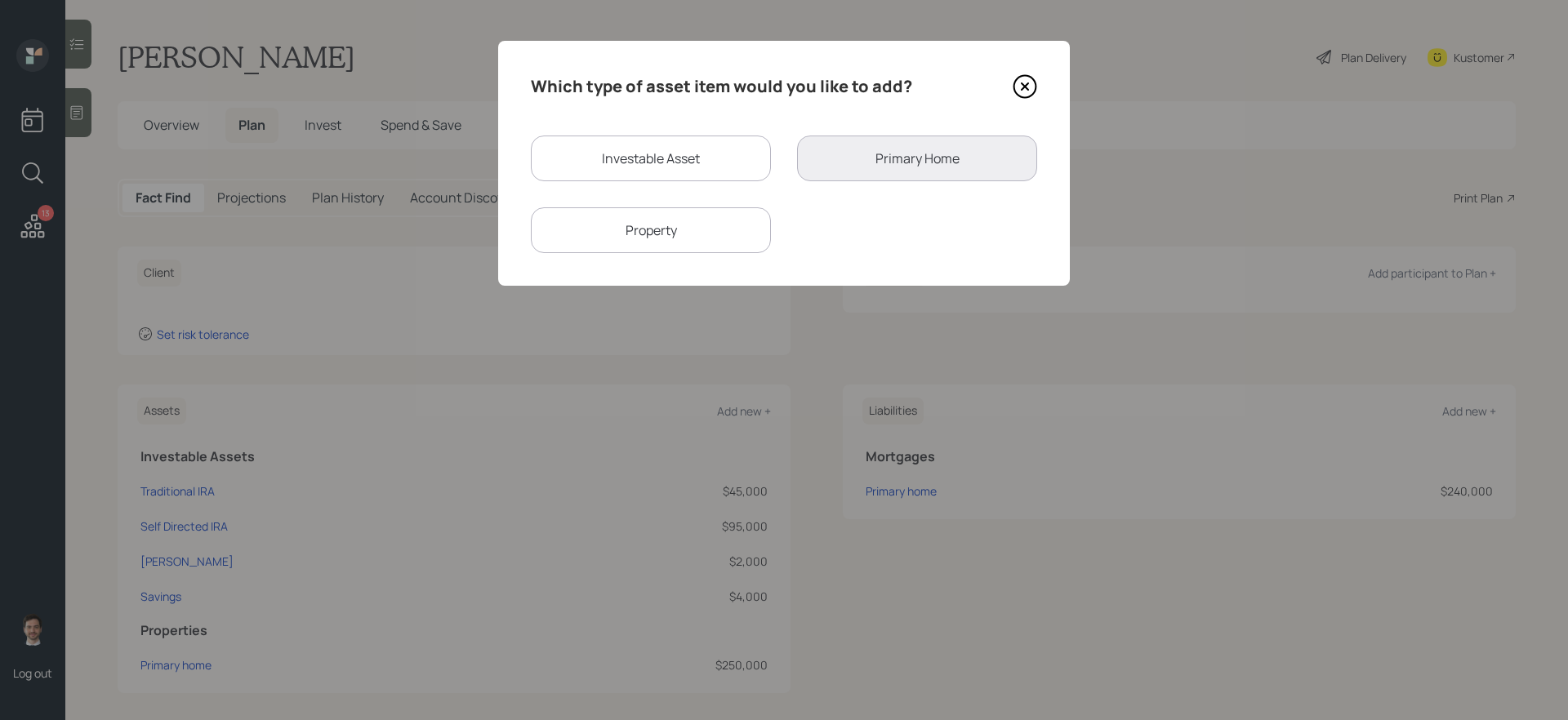
click at [666, 205] on div "Investable Asset Primary Home Property" at bounding box center [783, 195] width 506 height 118
click at [654, 228] on div "Property" at bounding box center [650, 231] width 240 height 46
select select "rental_property"
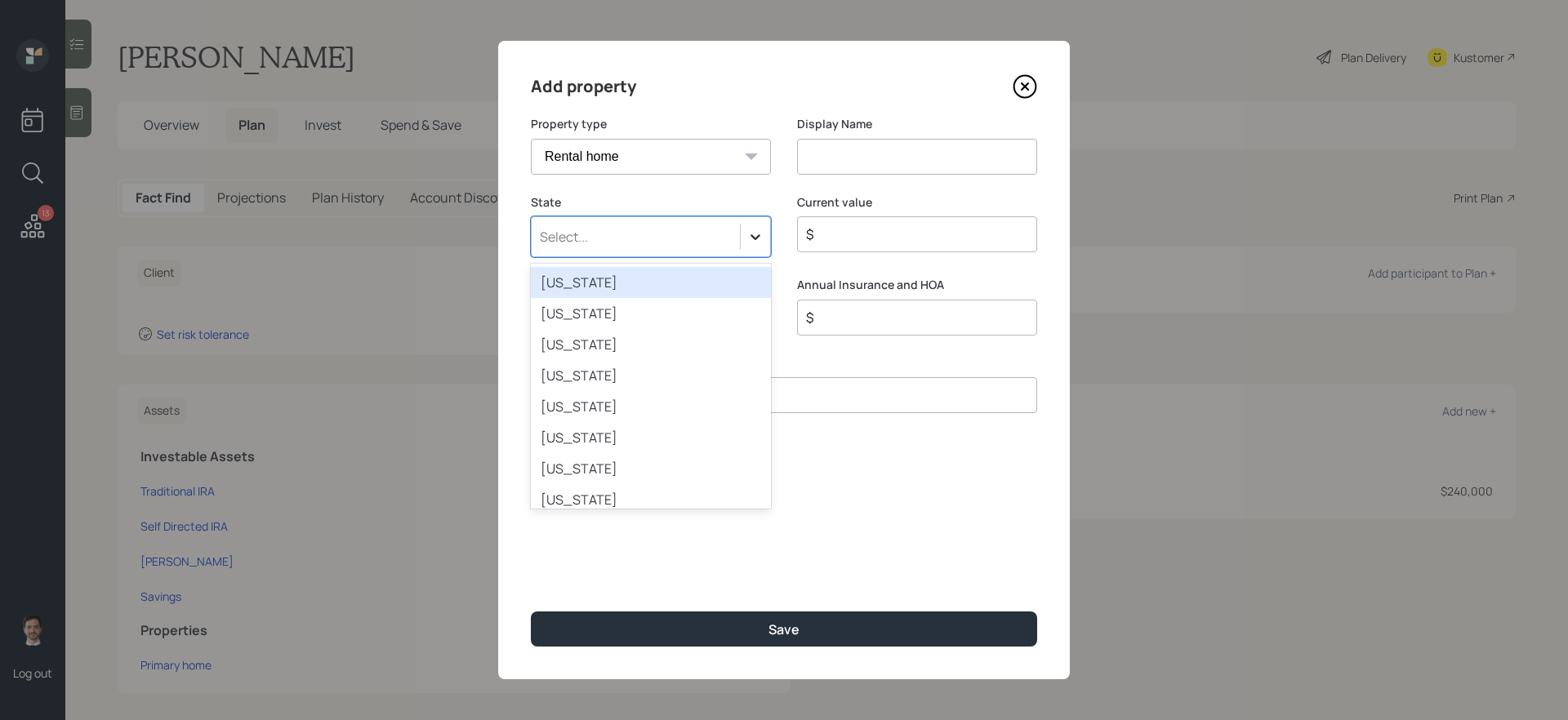
click at [749, 234] on icon at bounding box center [756, 237] width 17 height 17
type input "oh"
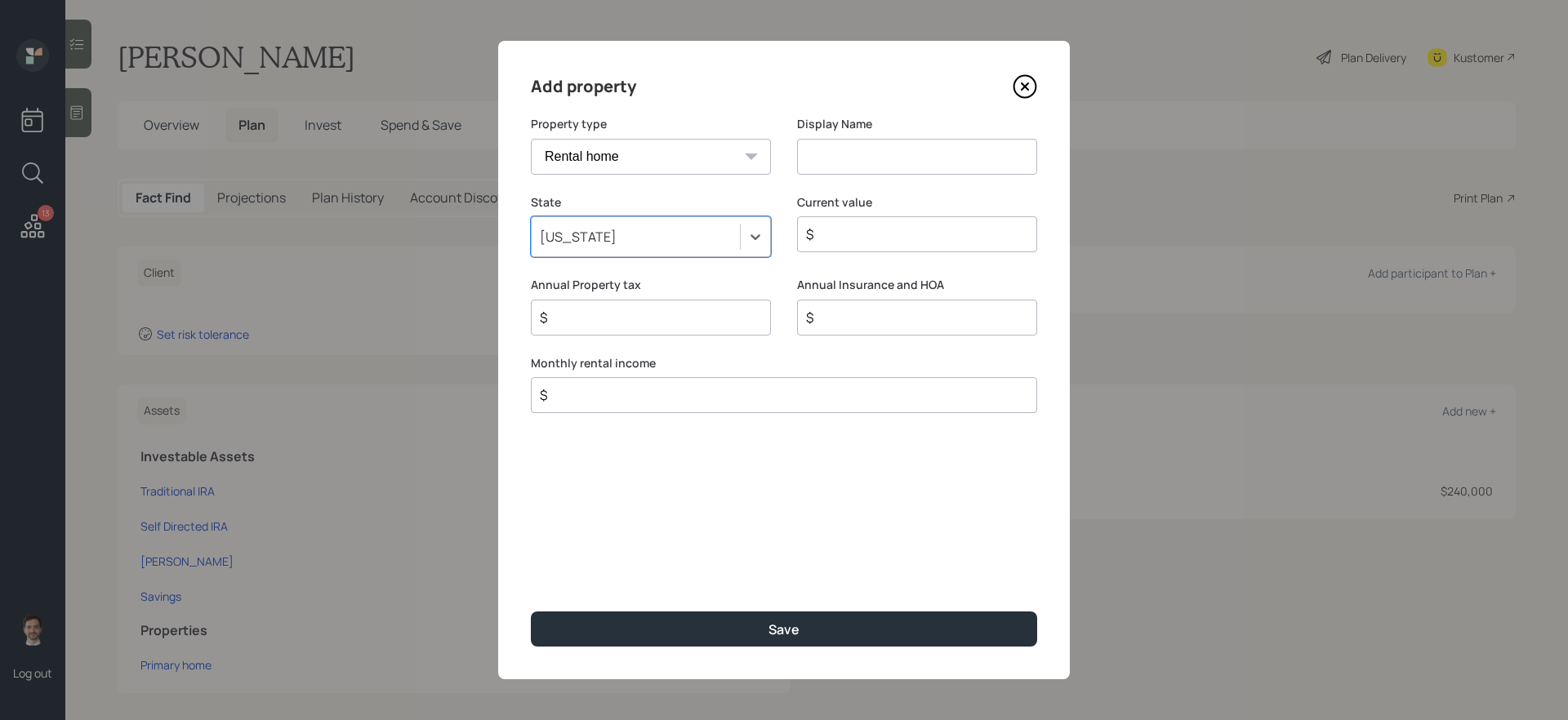
click at [894, 152] on input at bounding box center [916, 156] width 240 height 36
type input "Additional Properties"
type input "$ 450,000"
click at [685, 145] on select "Vacation home Rental home" at bounding box center [650, 156] width 240 height 36
select select "vacation_property"
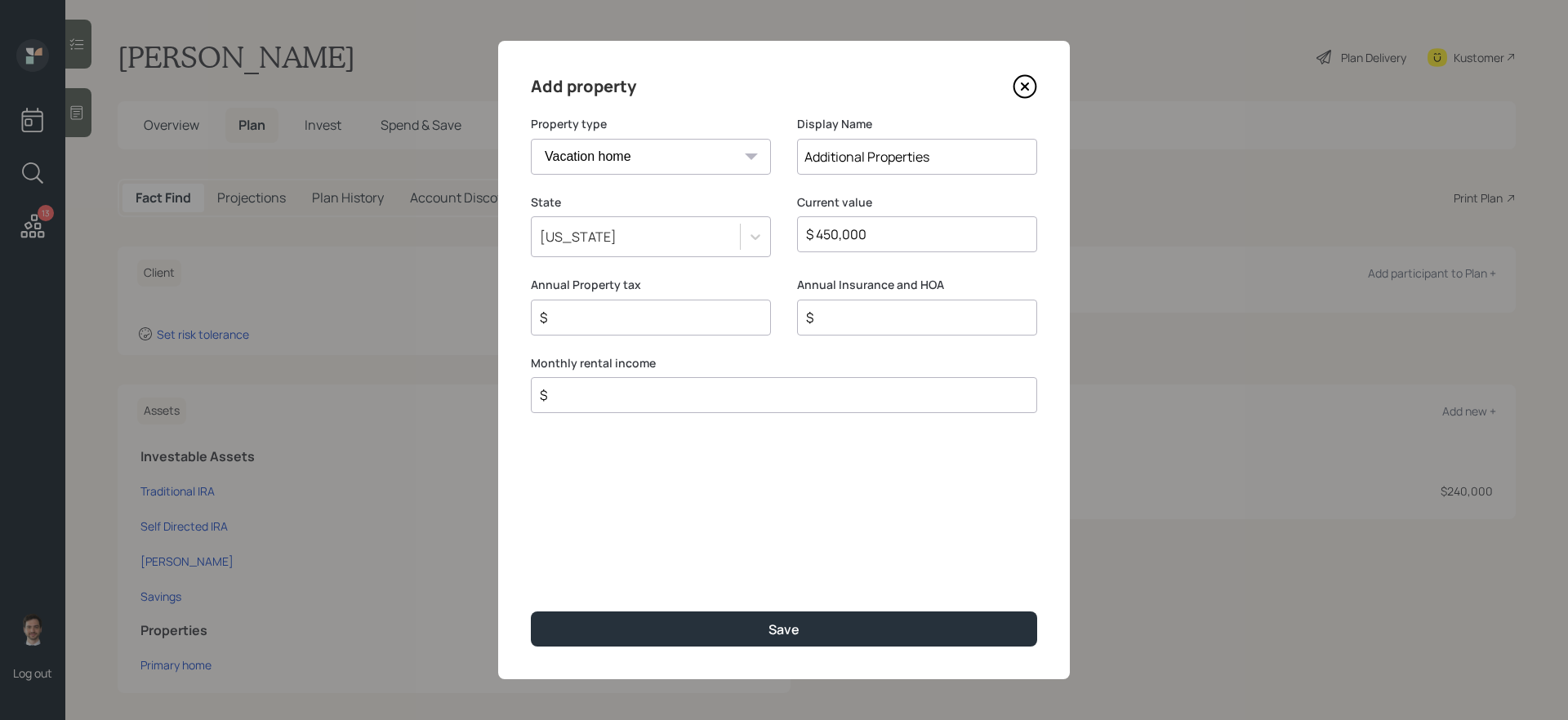
click at [531, 139] on select "Vacation home Rental home" at bounding box center [650, 156] width 240 height 36
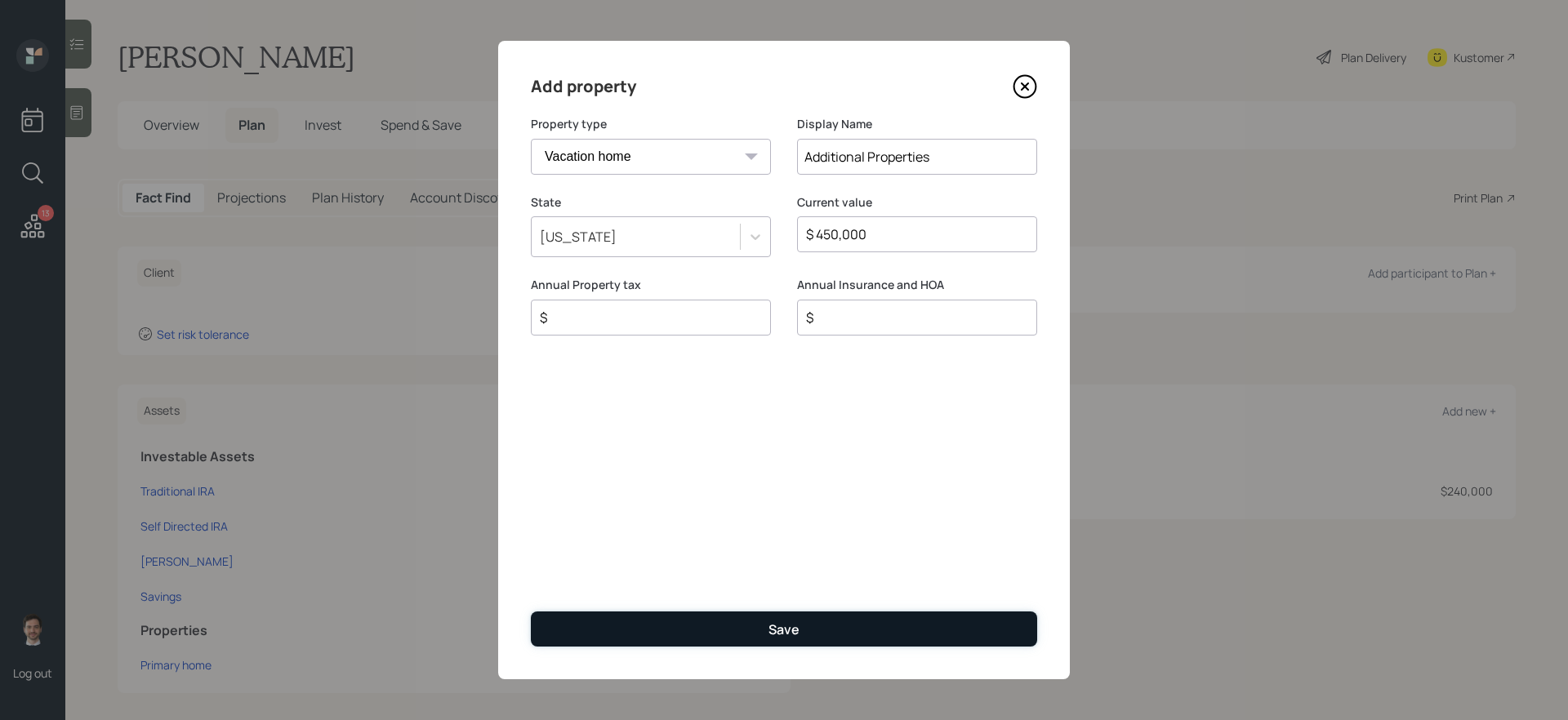
click at [738, 620] on button "Save" at bounding box center [783, 629] width 506 height 35
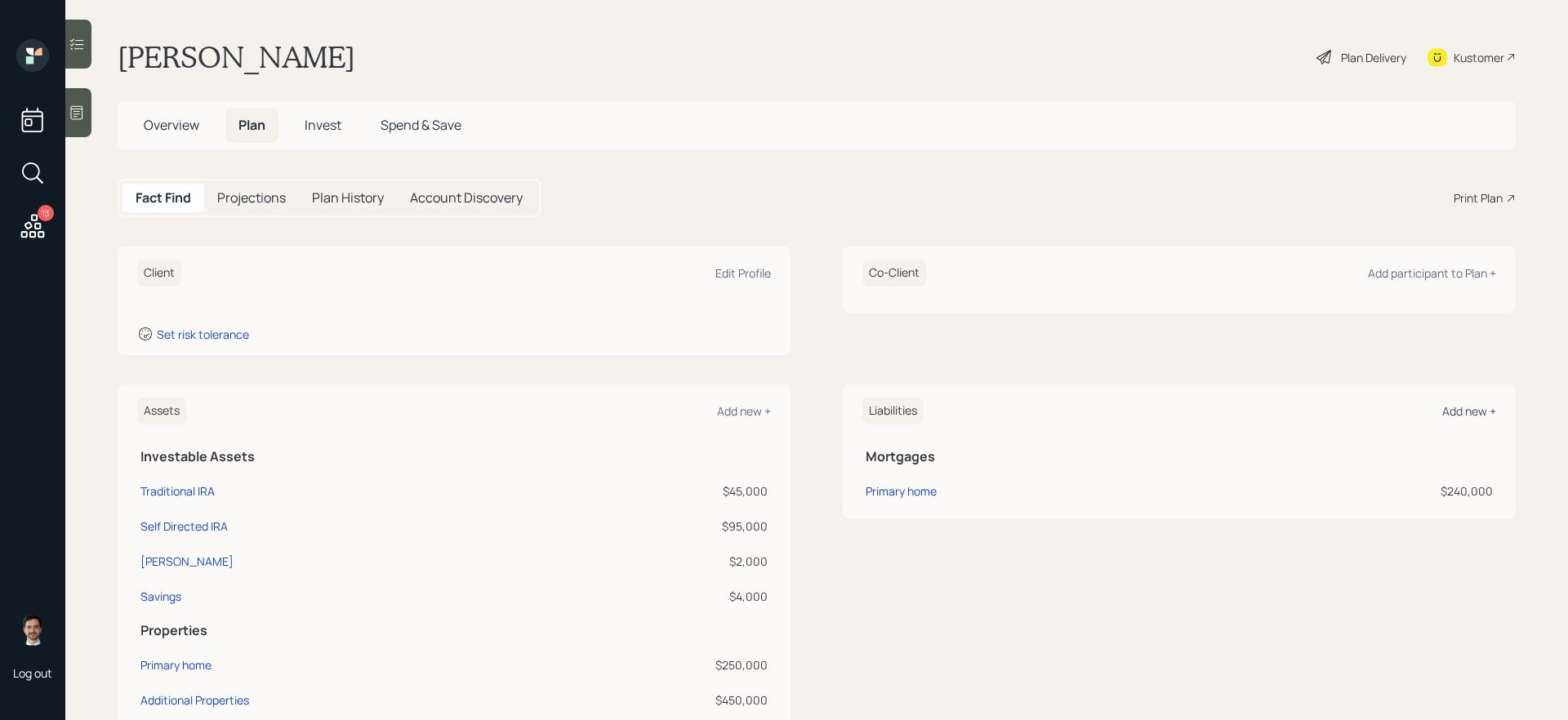
click at [1463, 411] on div "Add new +" at bounding box center [1469, 411] width 54 height 16
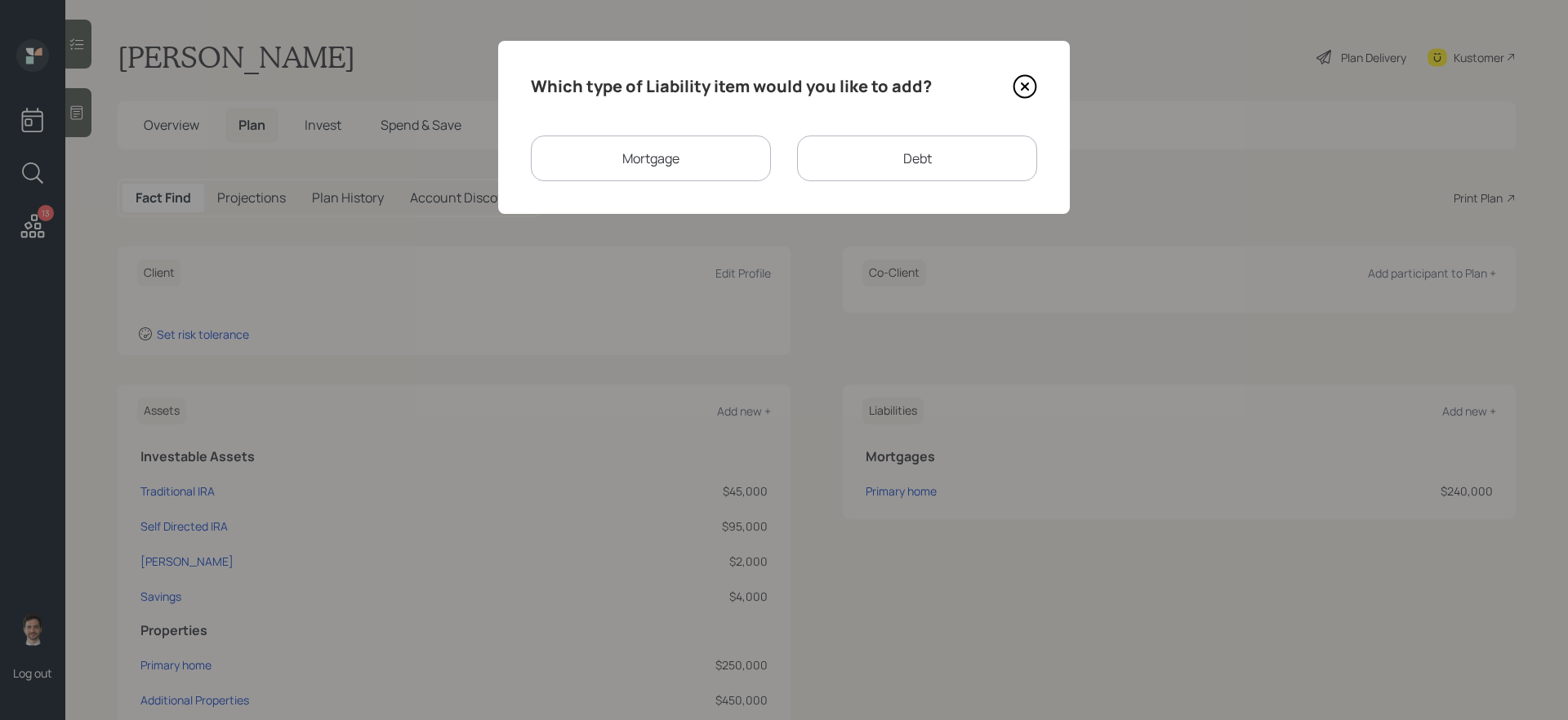
click at [709, 152] on div "Mortgage" at bounding box center [650, 159] width 240 height 46
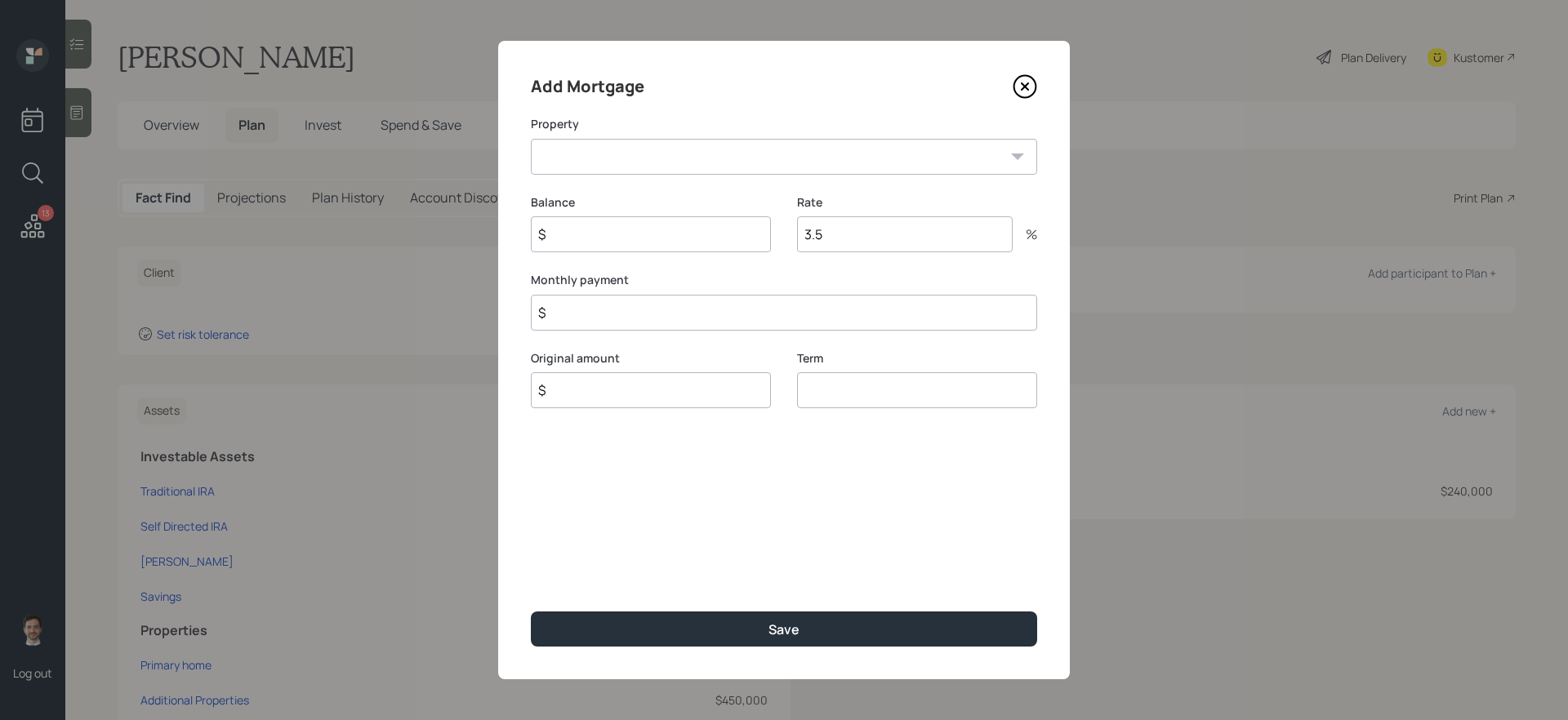
click at [688, 155] on select "Additional Properties" at bounding box center [783, 156] width 506 height 36
select select "925162fa-cd51-478a-846a-cd223749925a"
click at [531, 139] on select "Additional Properties" at bounding box center [783, 156] width 506 height 36
type input "$ 100,000"
type input "$ 1"
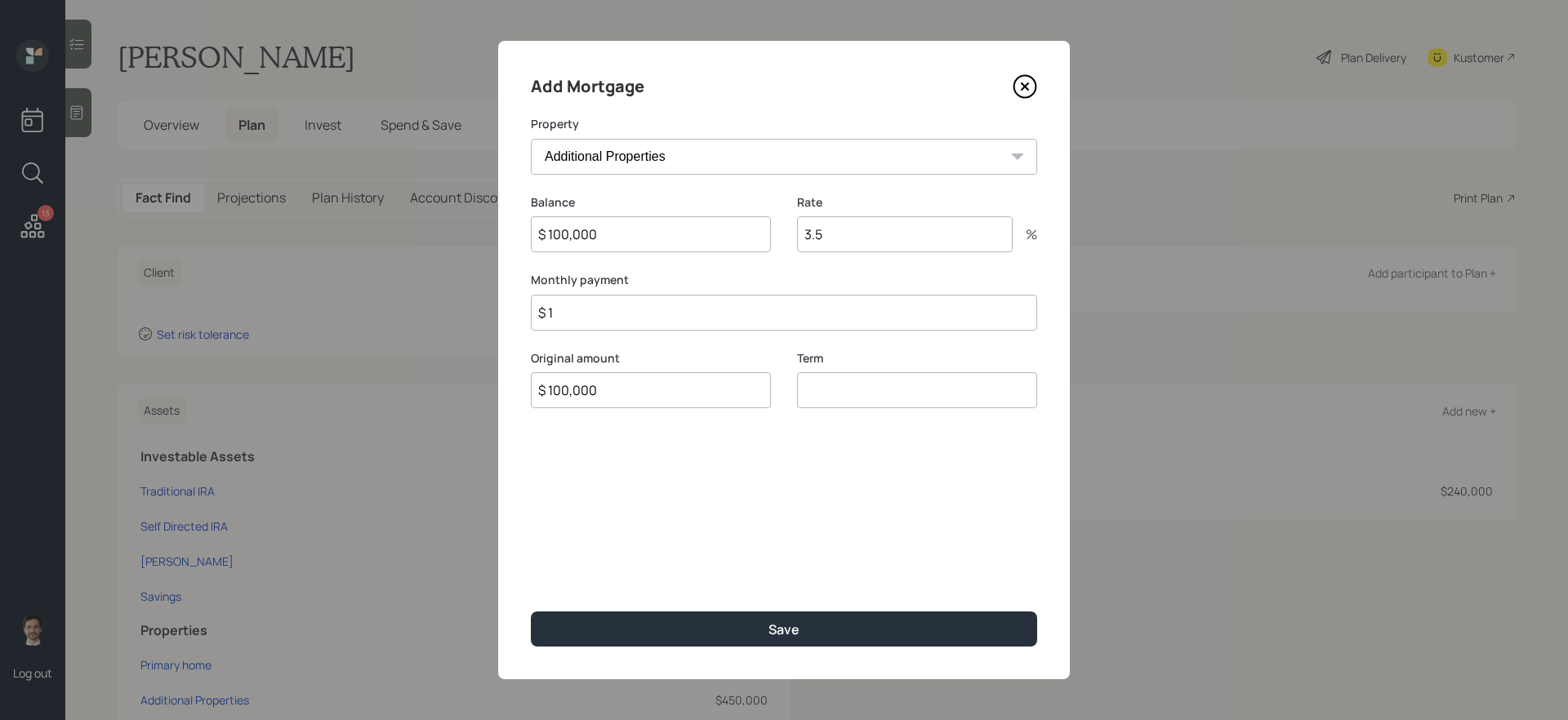
type input "$ 100,000"
type input "30"
click at [531, 612] on button "Save" at bounding box center [783, 629] width 506 height 35
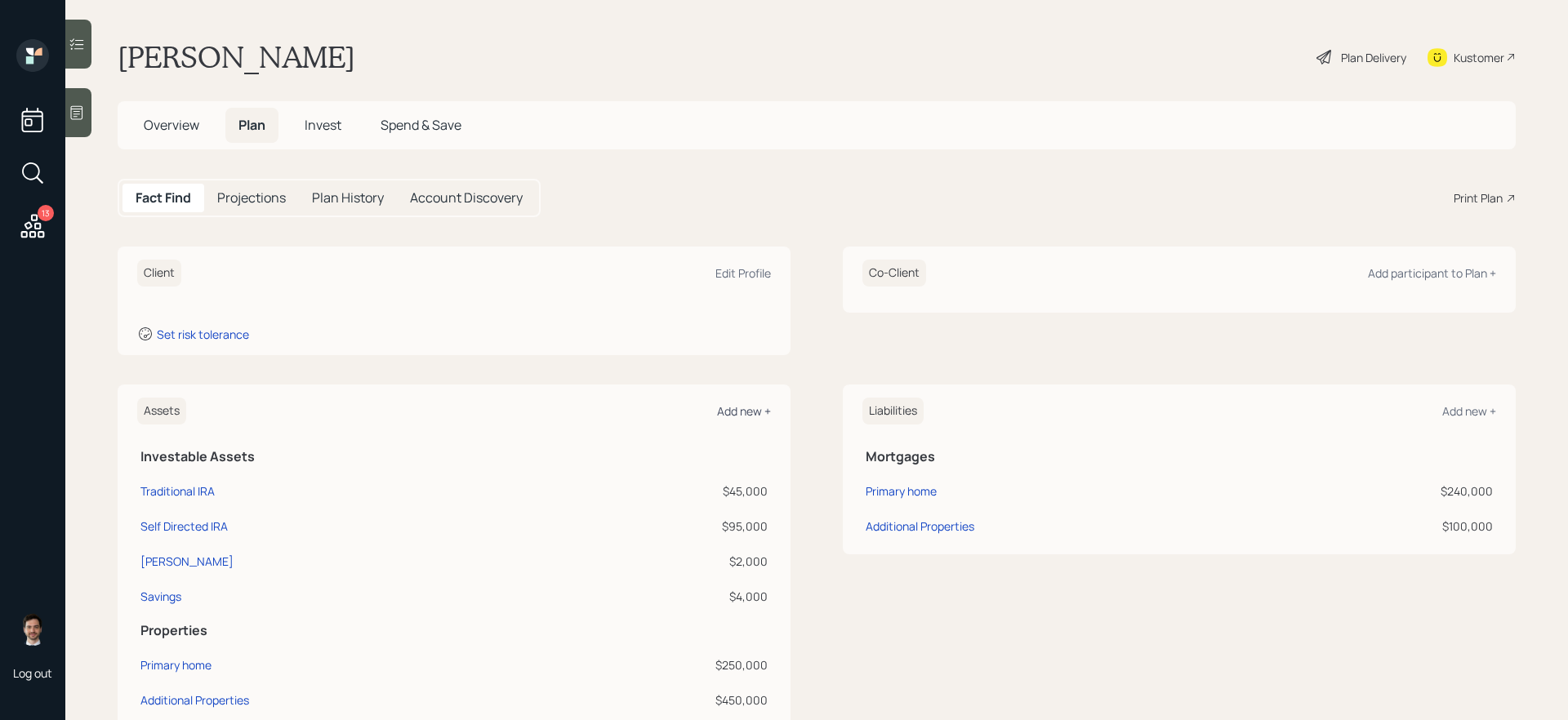
click at [734, 410] on div "Add new +" at bounding box center [744, 411] width 54 height 16
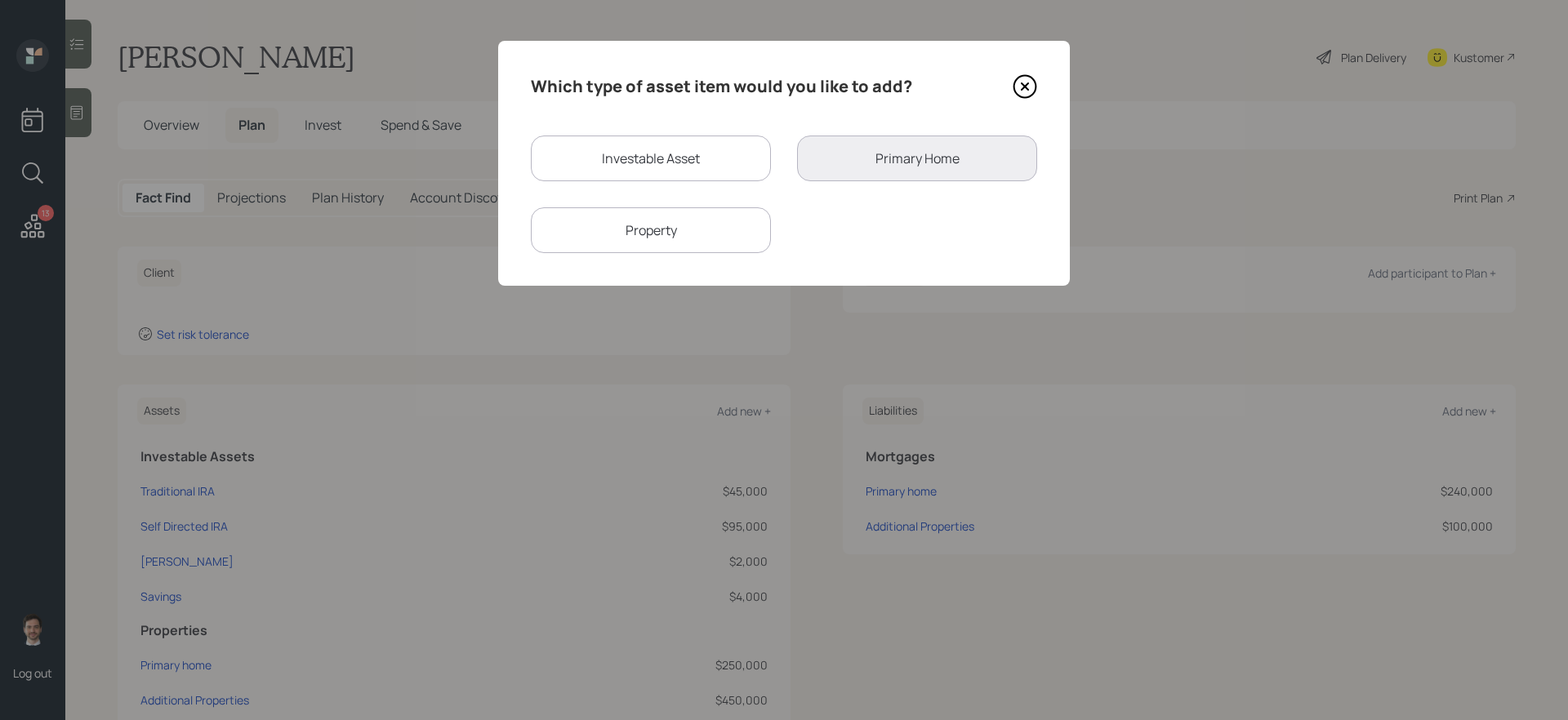
click at [720, 220] on div "Property" at bounding box center [650, 231] width 240 height 46
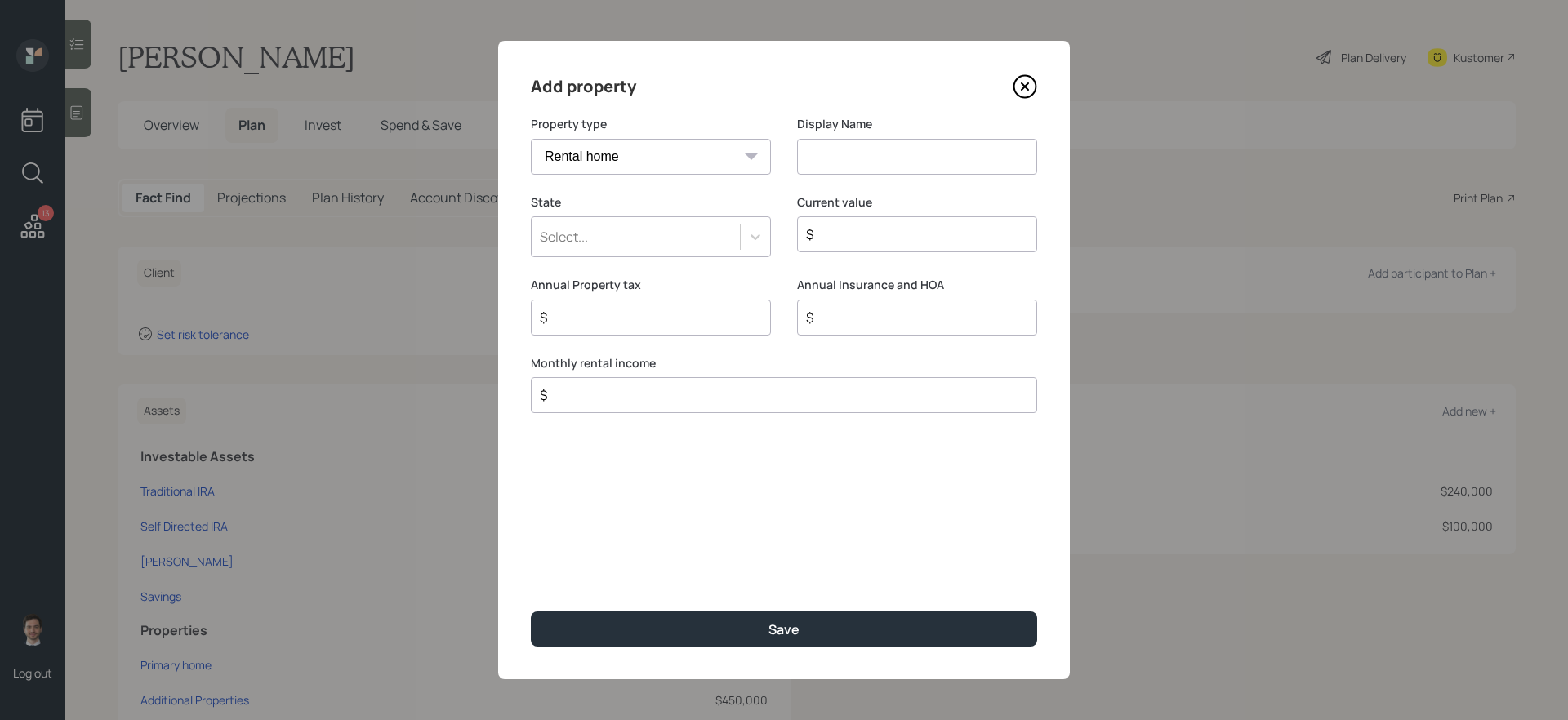
click at [698, 152] on select "Vacation home Rental home" at bounding box center [650, 156] width 240 height 36
select select "vacation_property"
click at [531, 139] on select "Vacation home Rental home" at bounding box center [650, 156] width 240 height 36
click at [841, 159] on input at bounding box center [916, 156] width 240 height 36
type input "Business"
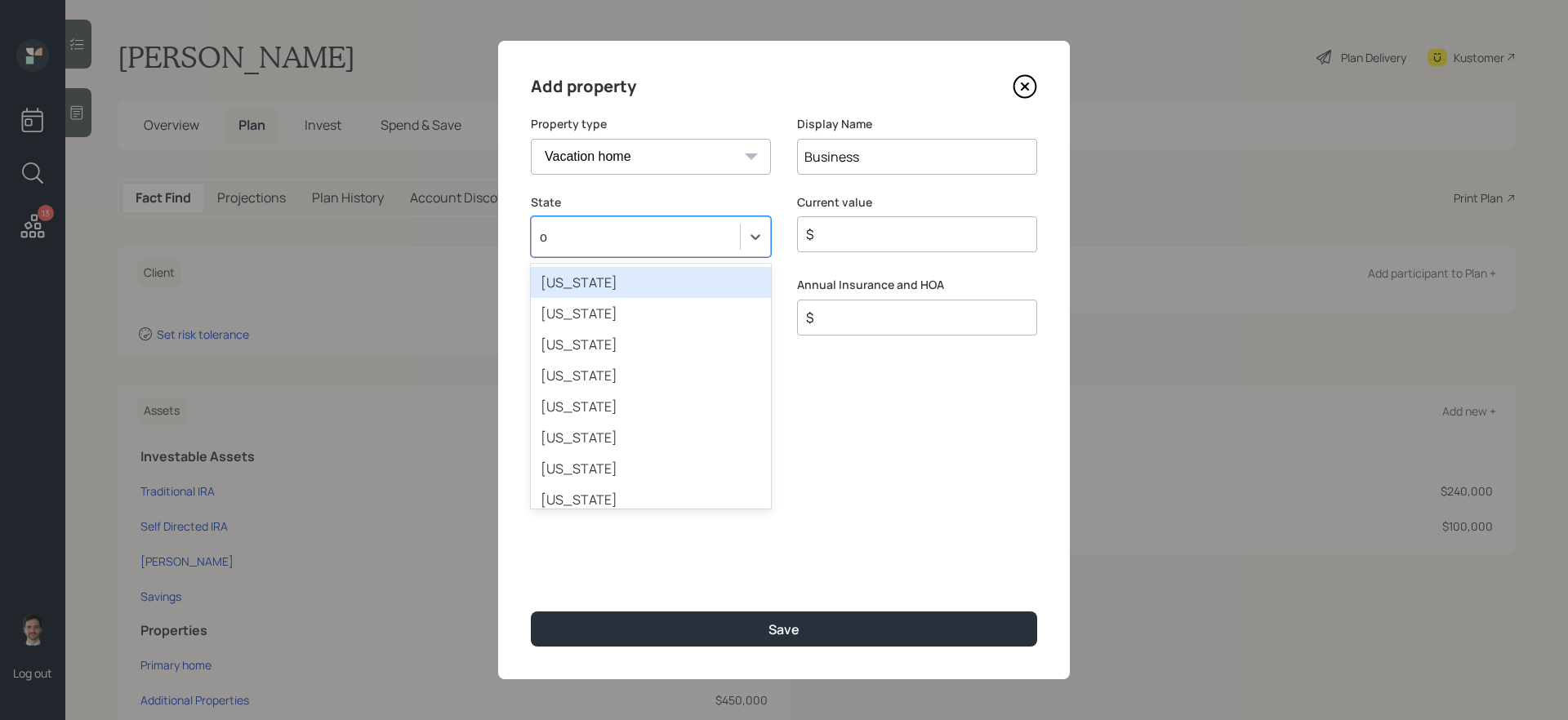
type input "oh"
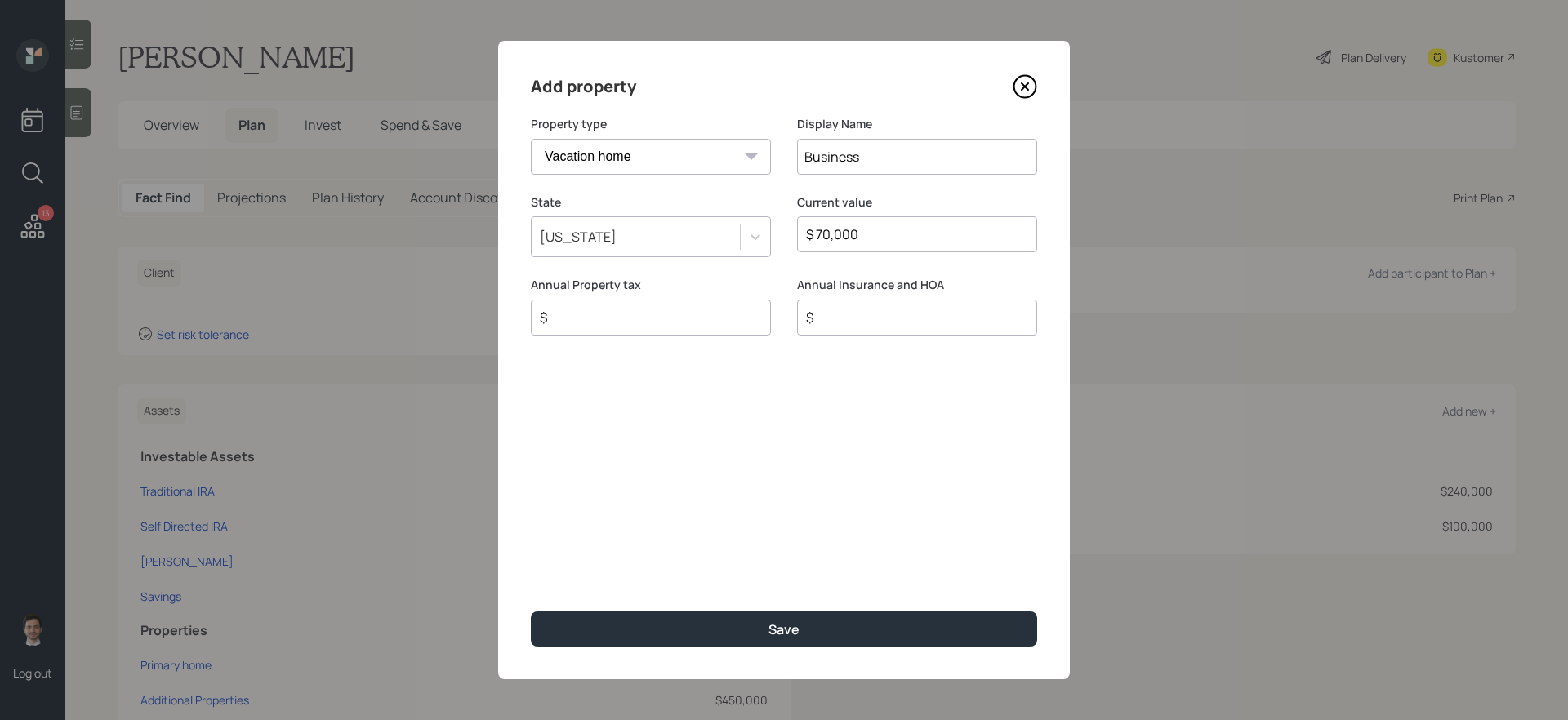
type input "$ 70,000"
click at [531, 612] on button "Save" at bounding box center [783, 629] width 506 height 35
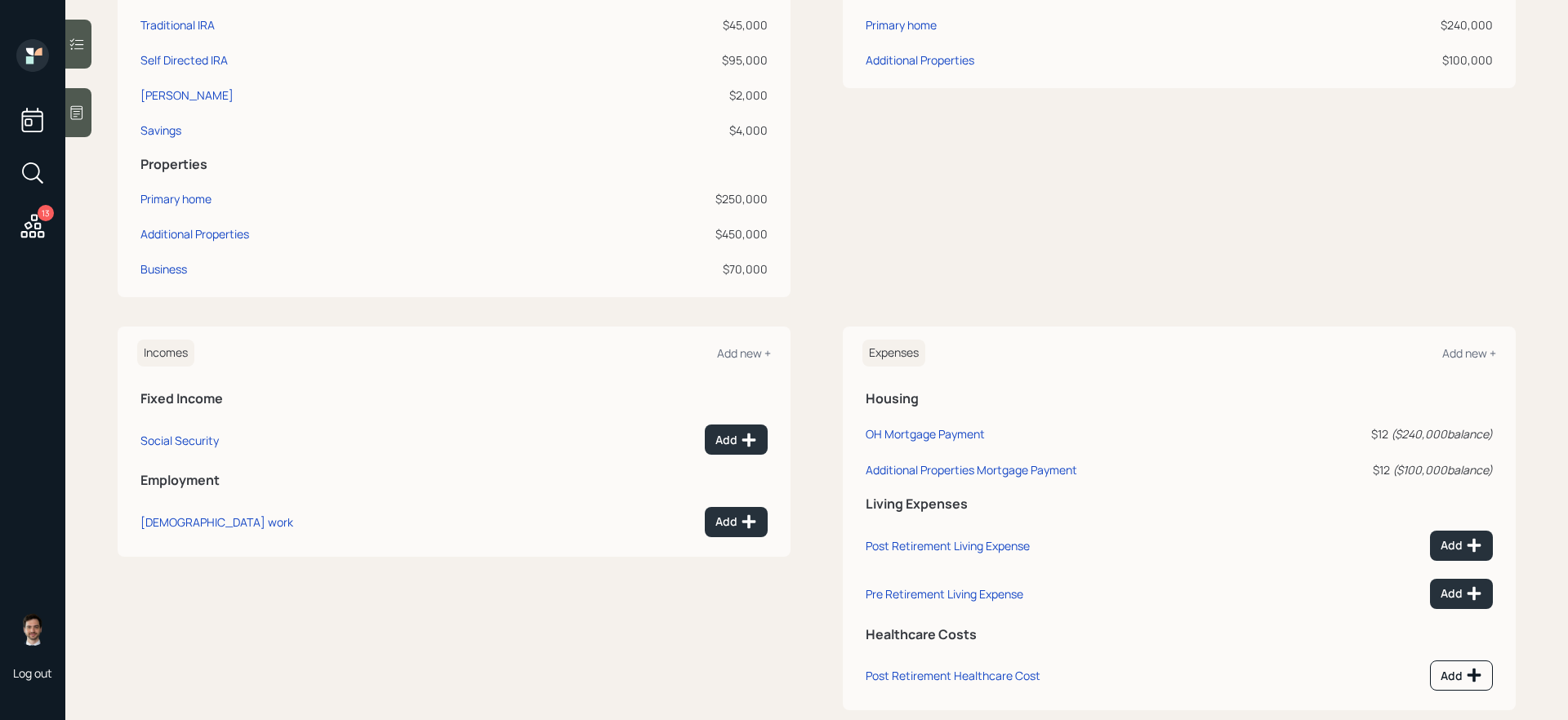
scroll to position [496, 0]
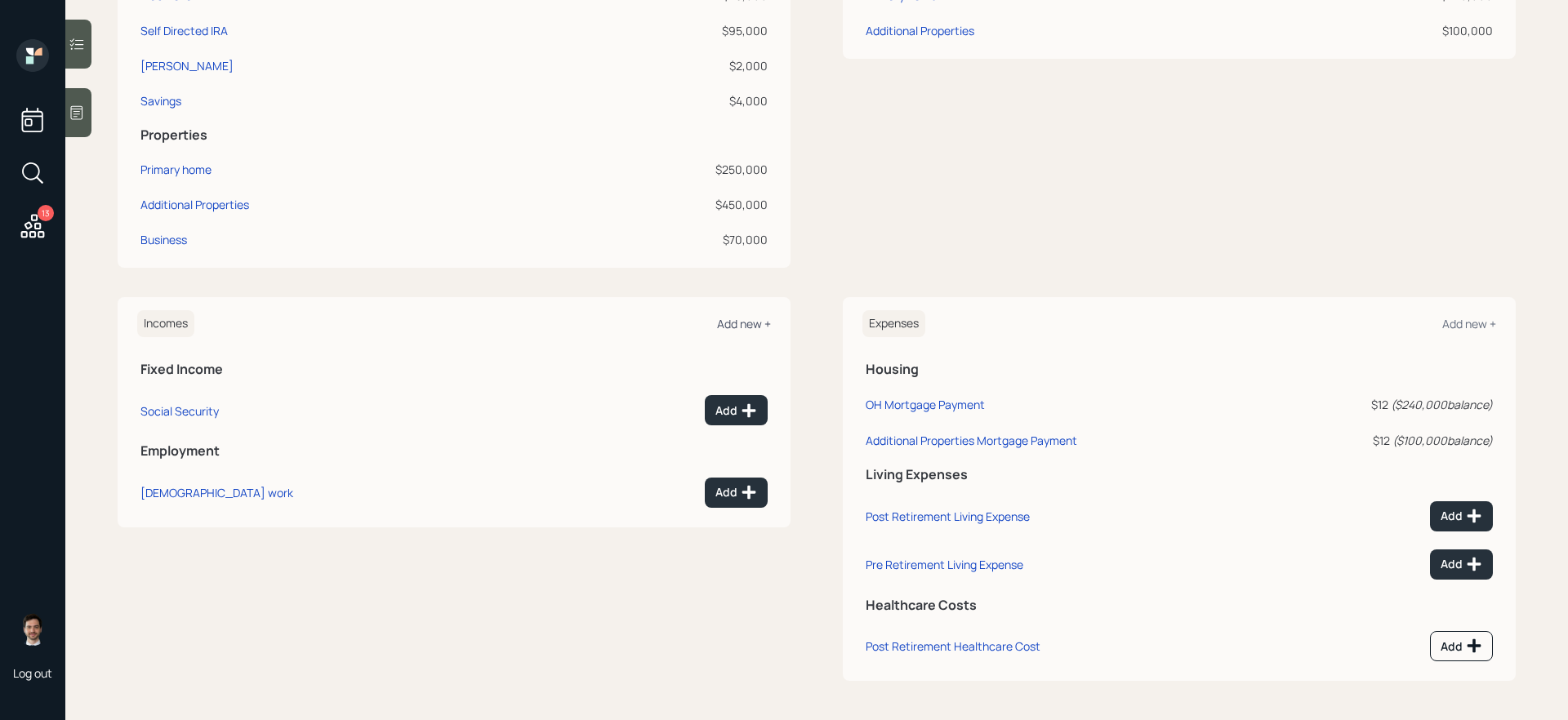
click at [735, 318] on div "Add new +" at bounding box center [744, 323] width 54 height 16
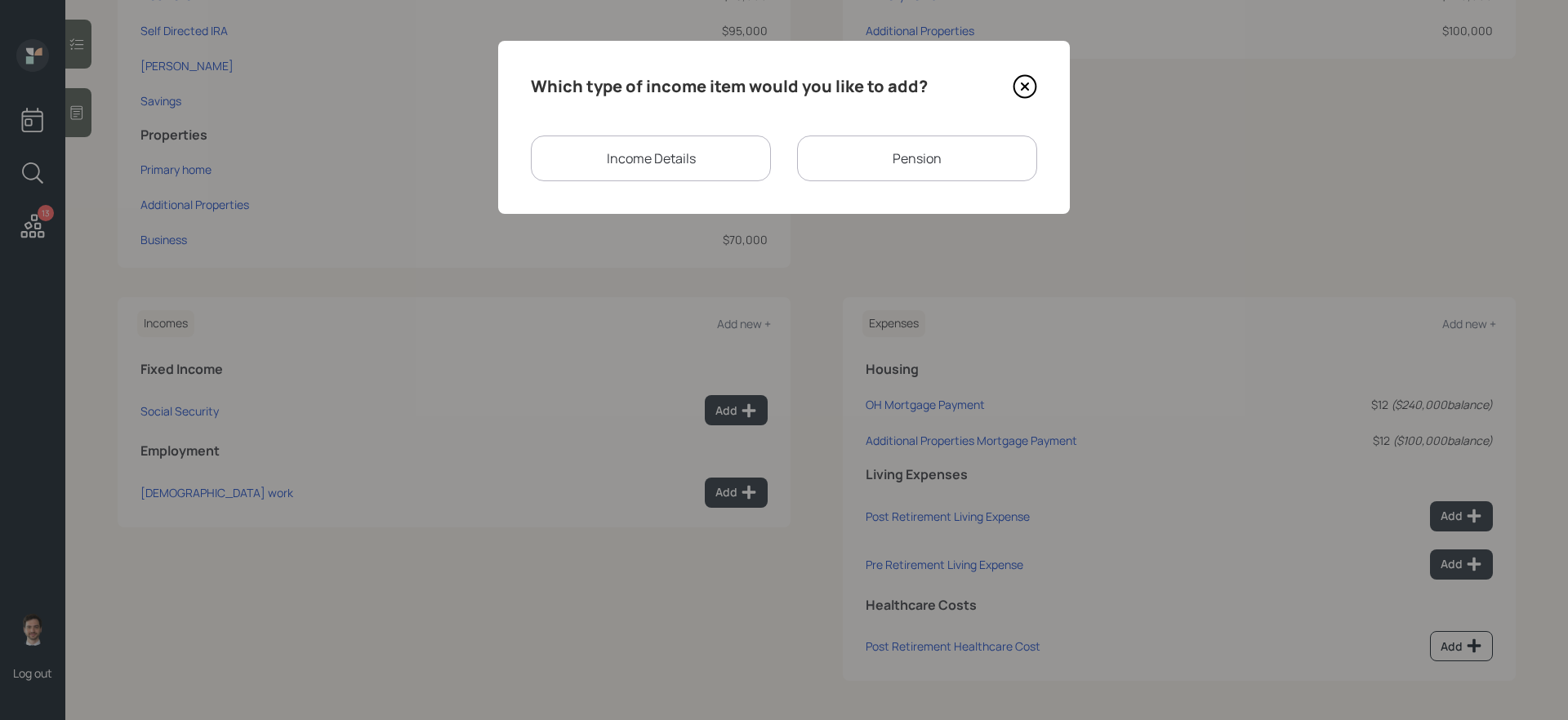
click at [906, 154] on div "Pension" at bounding box center [916, 159] width 240 height 46
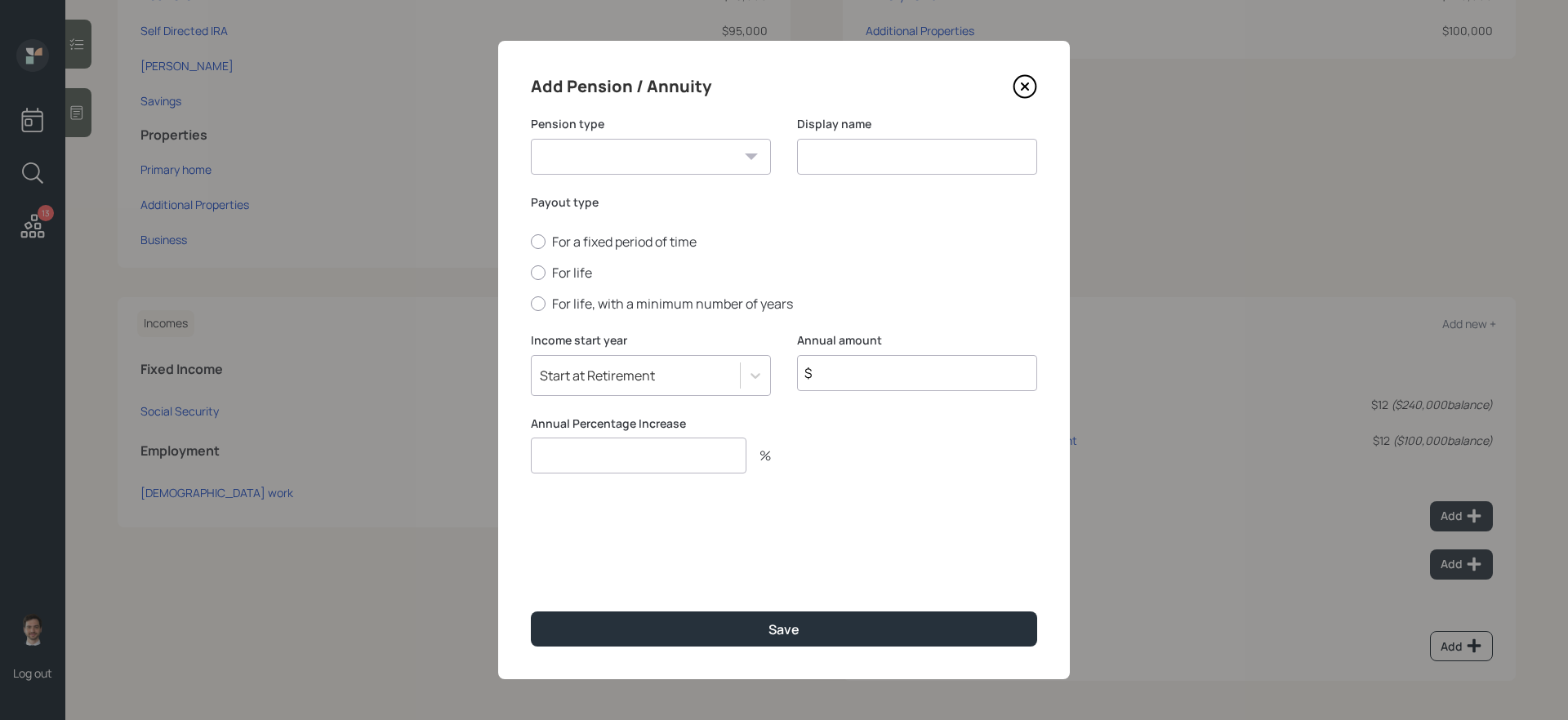
click at [884, 377] on input "$" at bounding box center [916, 373] width 240 height 36
type input "$ 15,600"
type input "0"
click at [735, 163] on select "Pension Annuity" at bounding box center [650, 156] width 240 height 36
select select "pension"
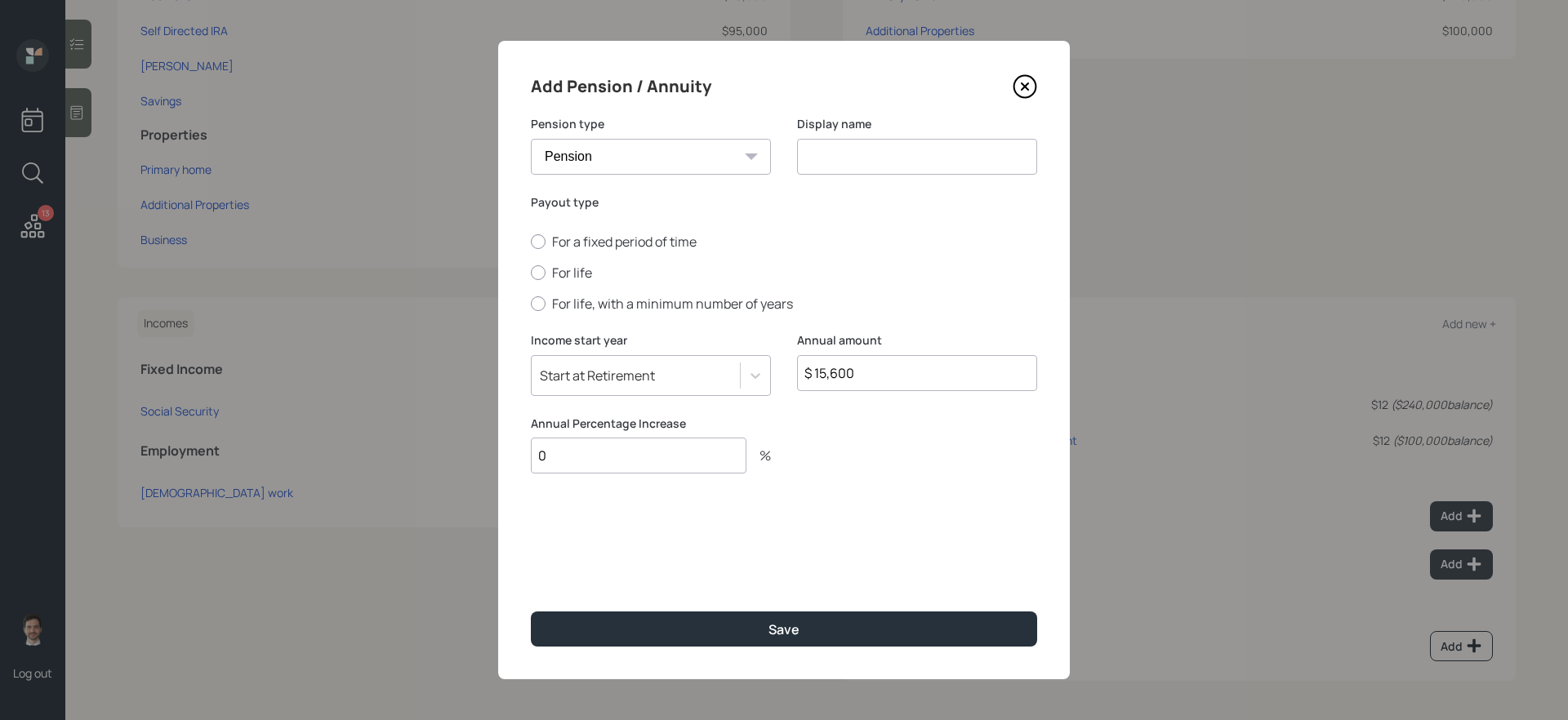
click at [531, 139] on select "Pension Annuity" at bounding box center [650, 156] width 240 height 36
type input "Pension"
click at [583, 274] on label "For life" at bounding box center [783, 273] width 506 height 18
click at [531, 274] on input "For life" at bounding box center [530, 273] width 1 height 1
radio input "true"
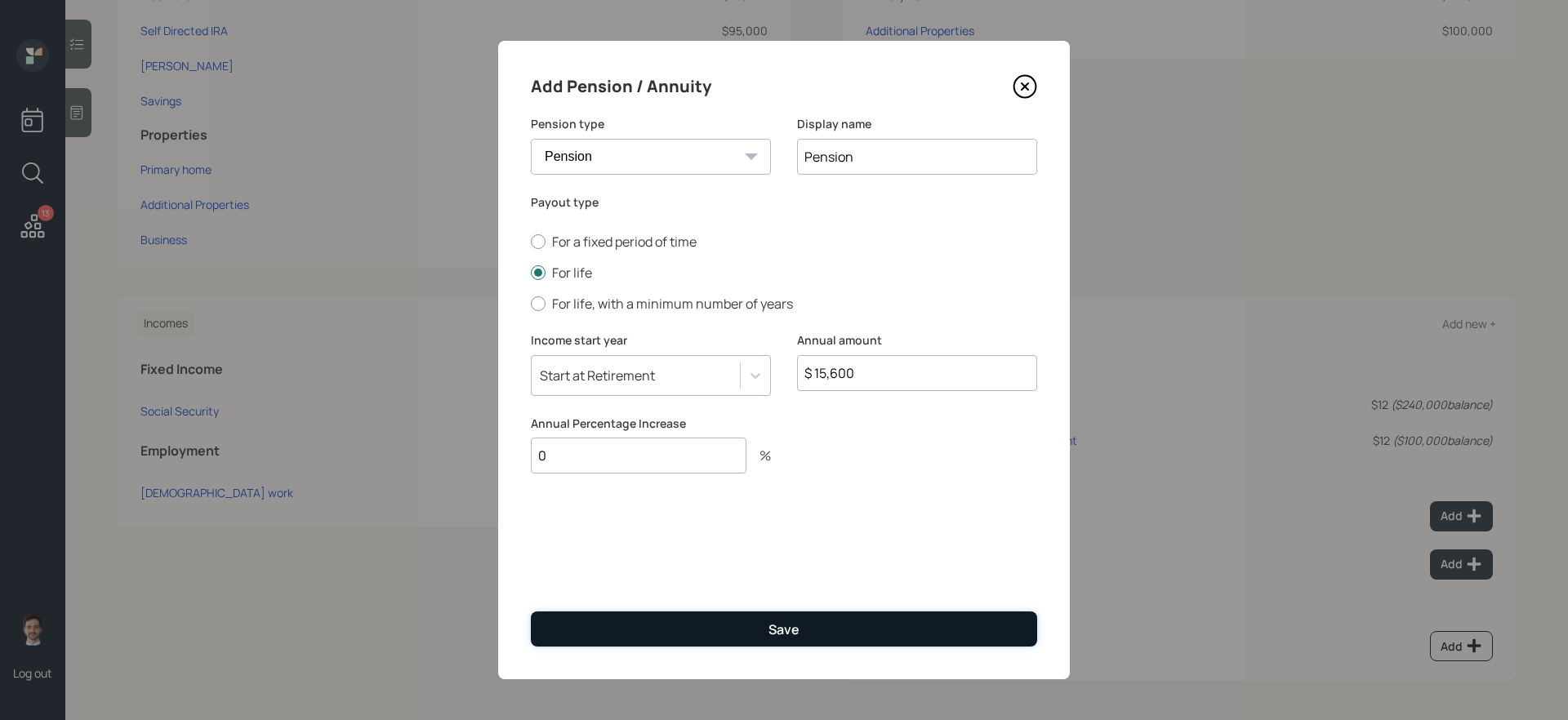
click at [806, 626] on button "Save" at bounding box center [783, 629] width 506 height 35
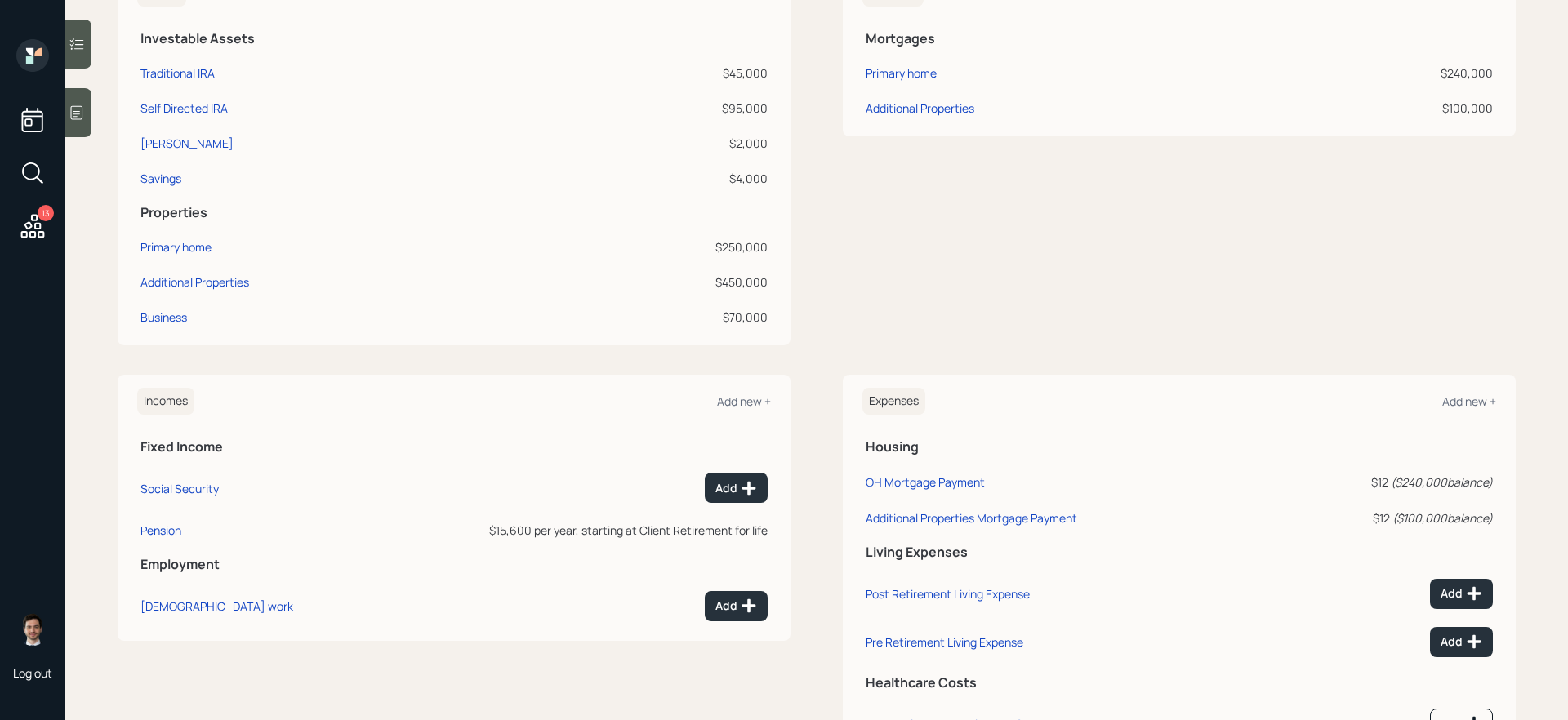
scroll to position [439, 0]
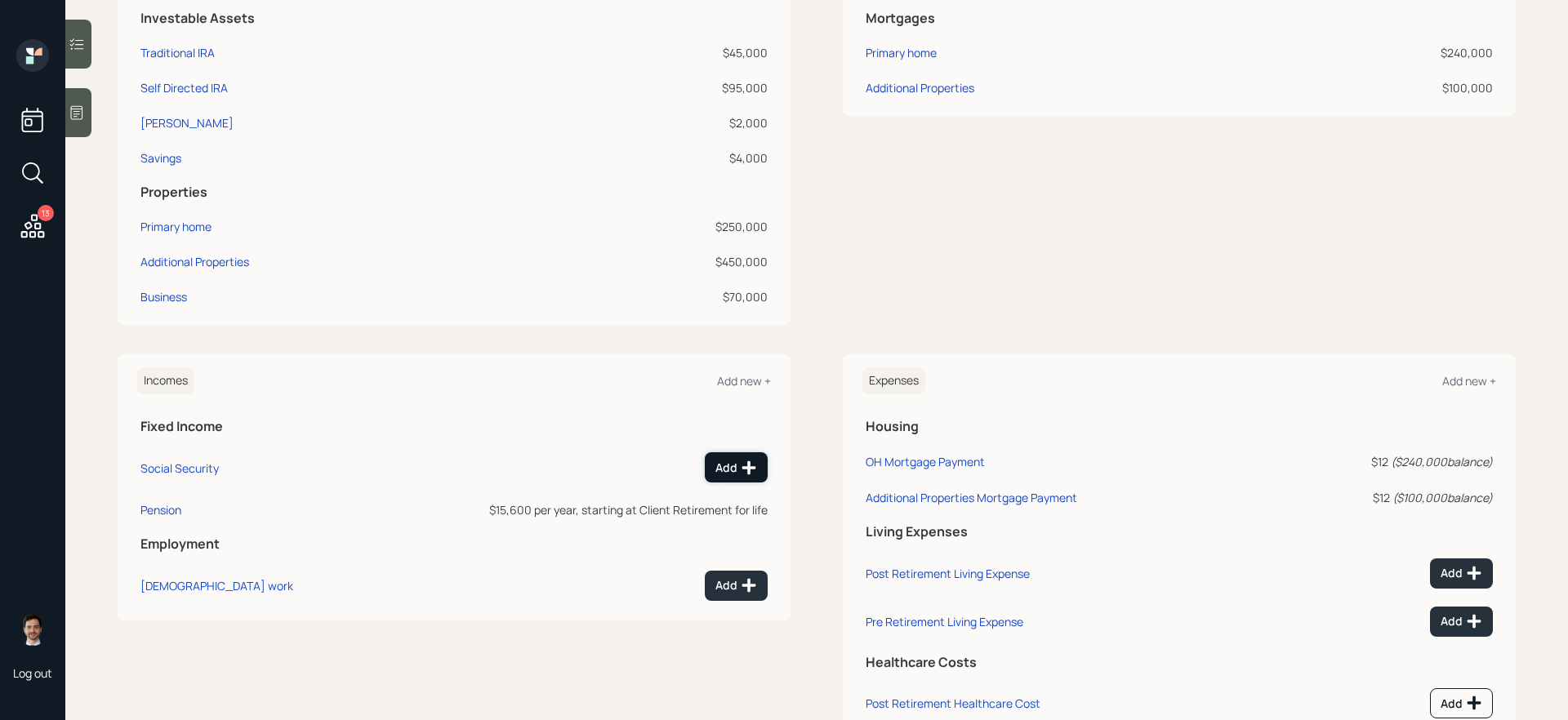
click at [732, 470] on div "Add" at bounding box center [735, 468] width 41 height 17
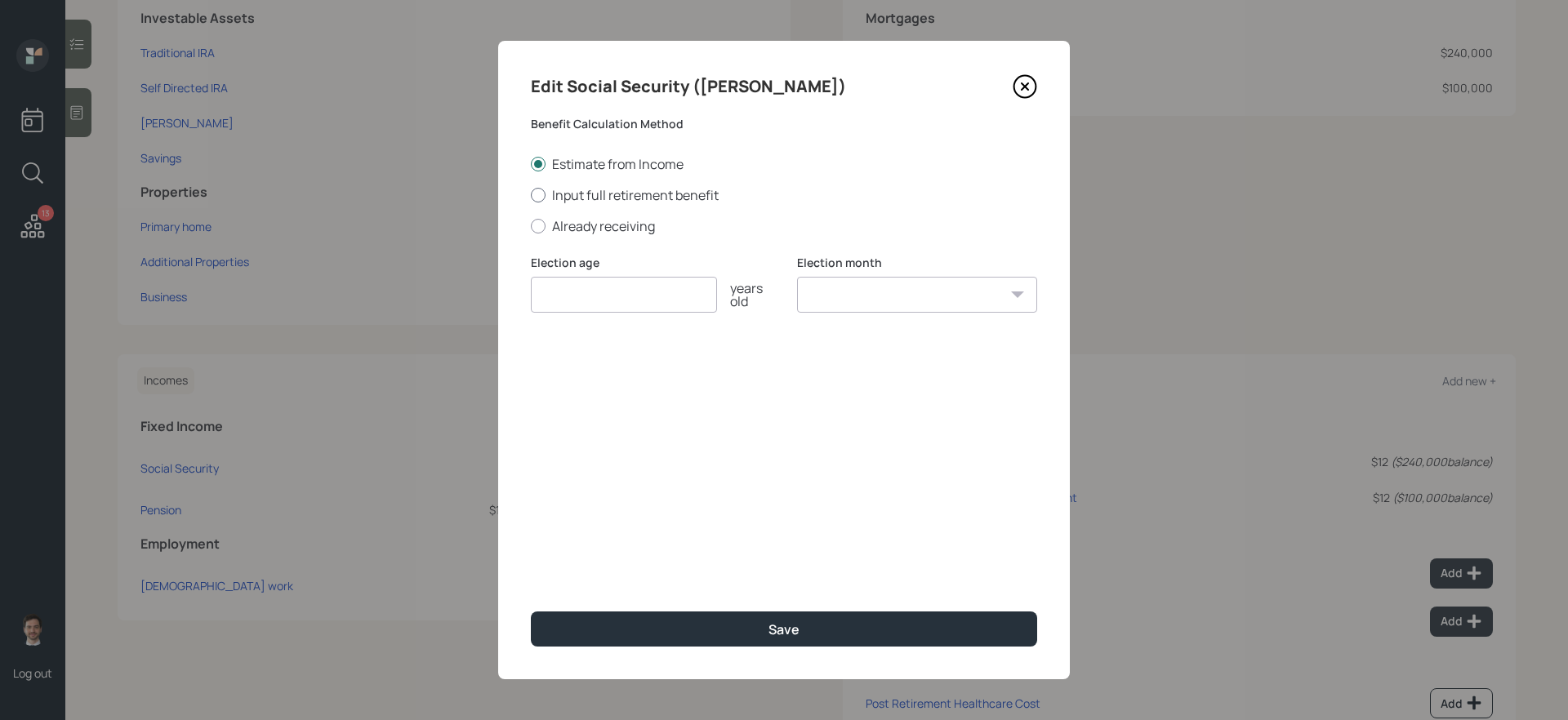
click at [638, 197] on label "Input full retirement benefit" at bounding box center [783, 196] width 506 height 18
click at [531, 196] on input "Input full retirement benefit" at bounding box center [530, 195] width 1 height 1
radio input "true"
click at [631, 287] on input "number" at bounding box center [623, 294] width 186 height 36
type input "62"
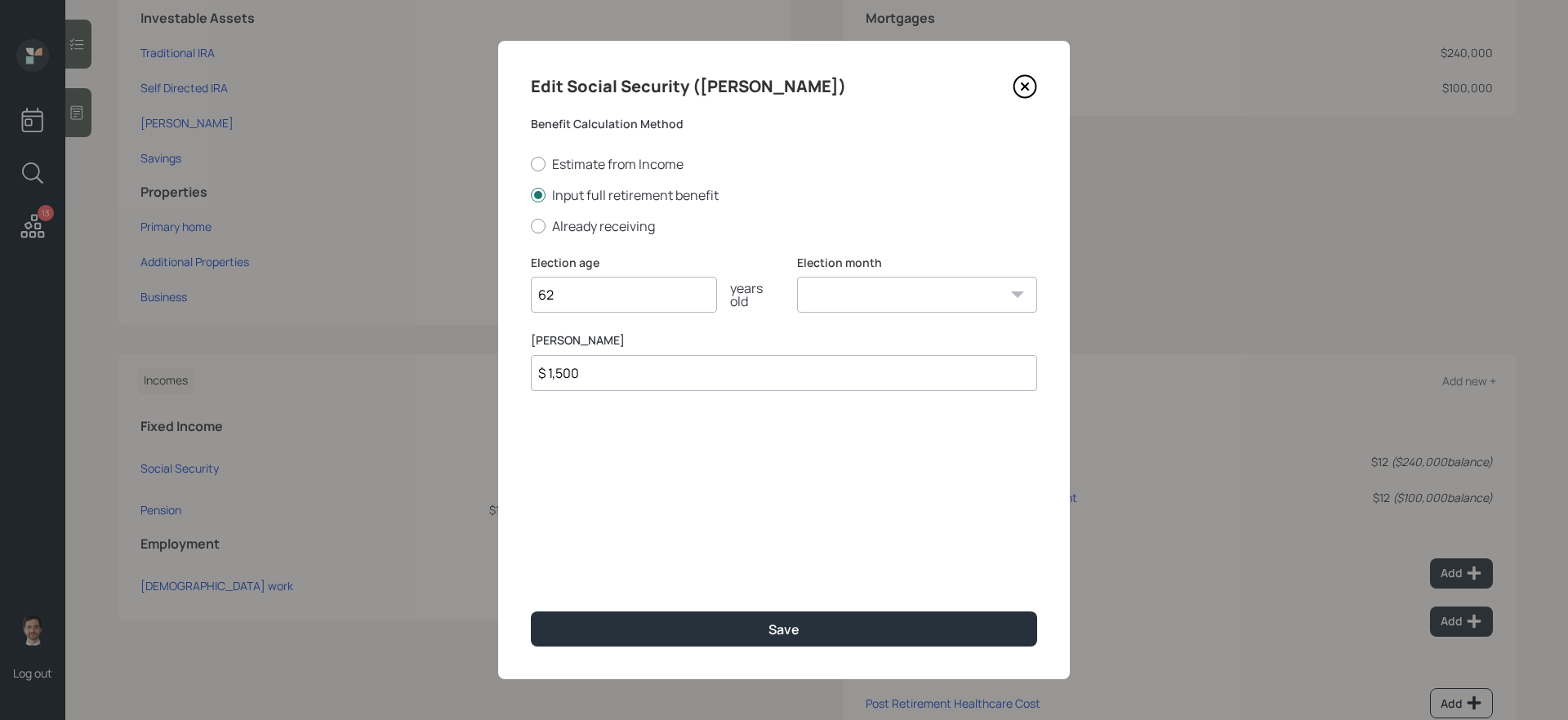
type input "$ 1,500"
click at [531, 612] on button "Save" at bounding box center [783, 629] width 506 height 35
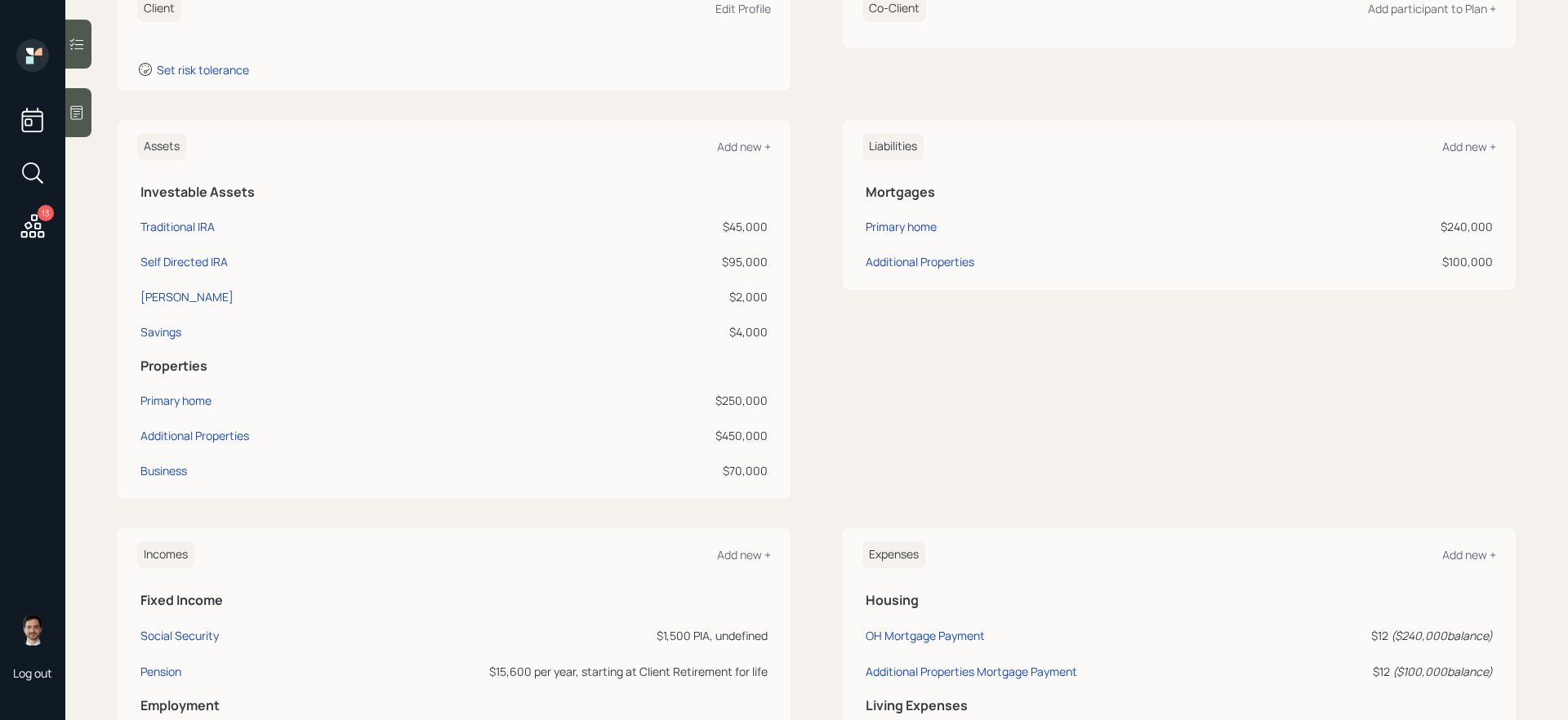
scroll to position [264, 0]
click at [181, 433] on div "Additional Properties" at bounding box center [195, 436] width 108 height 17
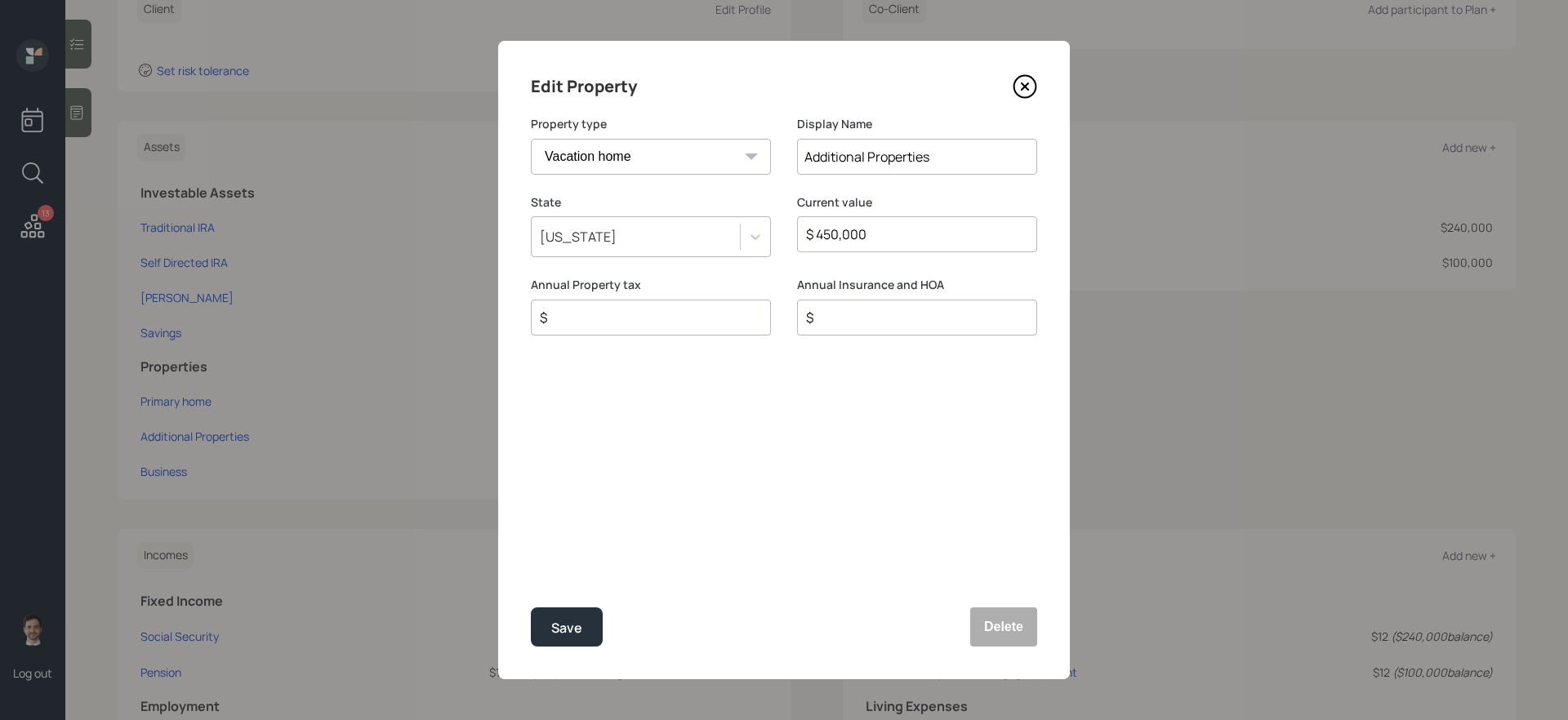
click at [731, 153] on select "Vacation home Rental home" at bounding box center [650, 156] width 240 height 36
select select "rental_property"
click at [531, 139] on select "Vacation home Rental home" at bounding box center [650, 156] width 240 height 36
drag, startPoint x: 865, startPoint y: 158, endPoint x: 659, endPoint y: 146, distance: 206.3
click at [659, 146] on div "Property type Vacation home Rental home Display Name Additional Properties" at bounding box center [783, 154] width 506 height 78
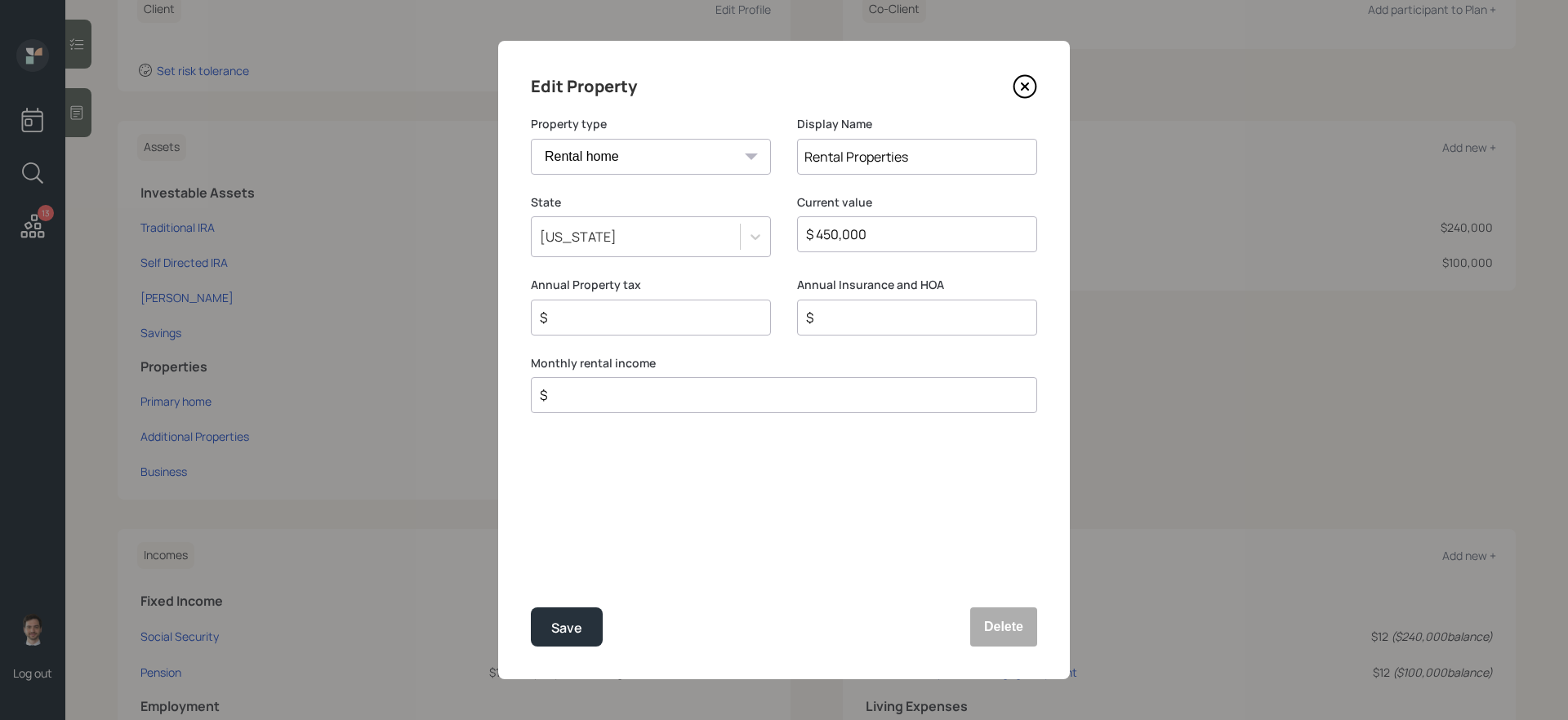
type input "Rental Properties"
click at [609, 396] on input "$" at bounding box center [777, 395] width 478 height 19
type input "$ 4,000"
click at [531, 608] on button "Save" at bounding box center [566, 627] width 72 height 39
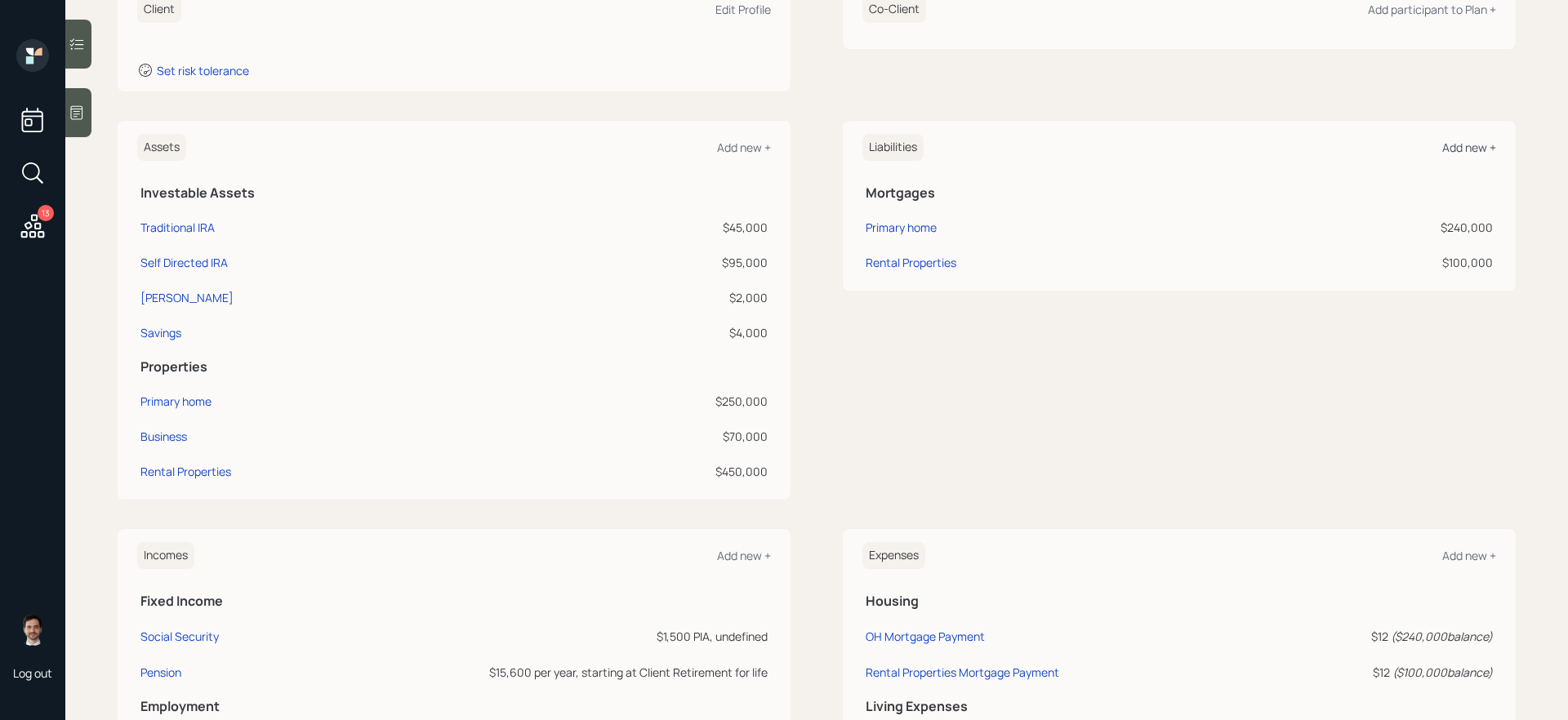
click at [1468, 147] on div "Add new +" at bounding box center [1469, 147] width 54 height 16
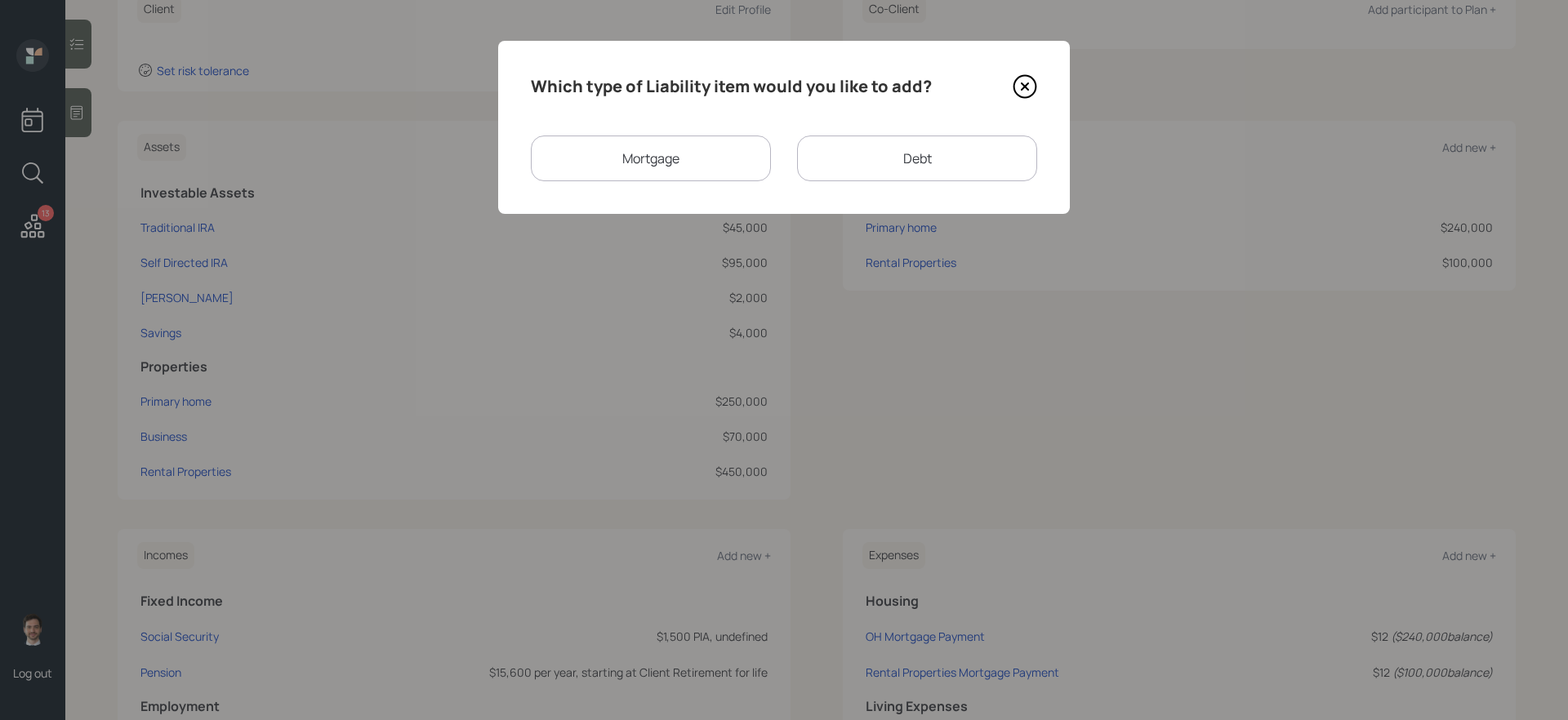
click at [817, 162] on div "Debt" at bounding box center [916, 159] width 240 height 46
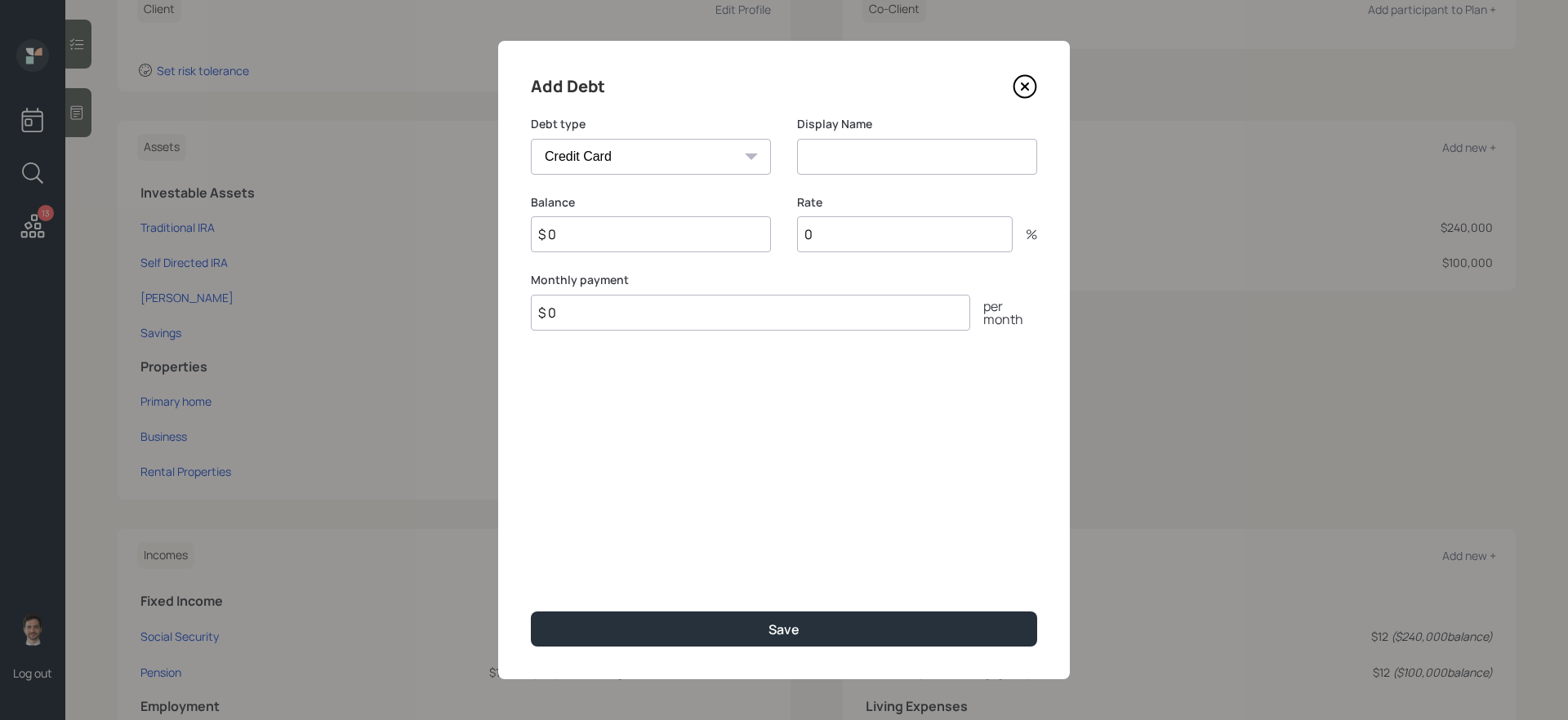
click at [667, 147] on select "Car Credit Card Medical Student Other" at bounding box center [650, 156] width 240 height 36
select select "other"
click at [531, 139] on select "Car Credit Card Medical Student Other" at bounding box center [650, 156] width 240 height 36
click at [863, 156] on input at bounding box center [916, 156] width 240 height 36
type input "HELOC"
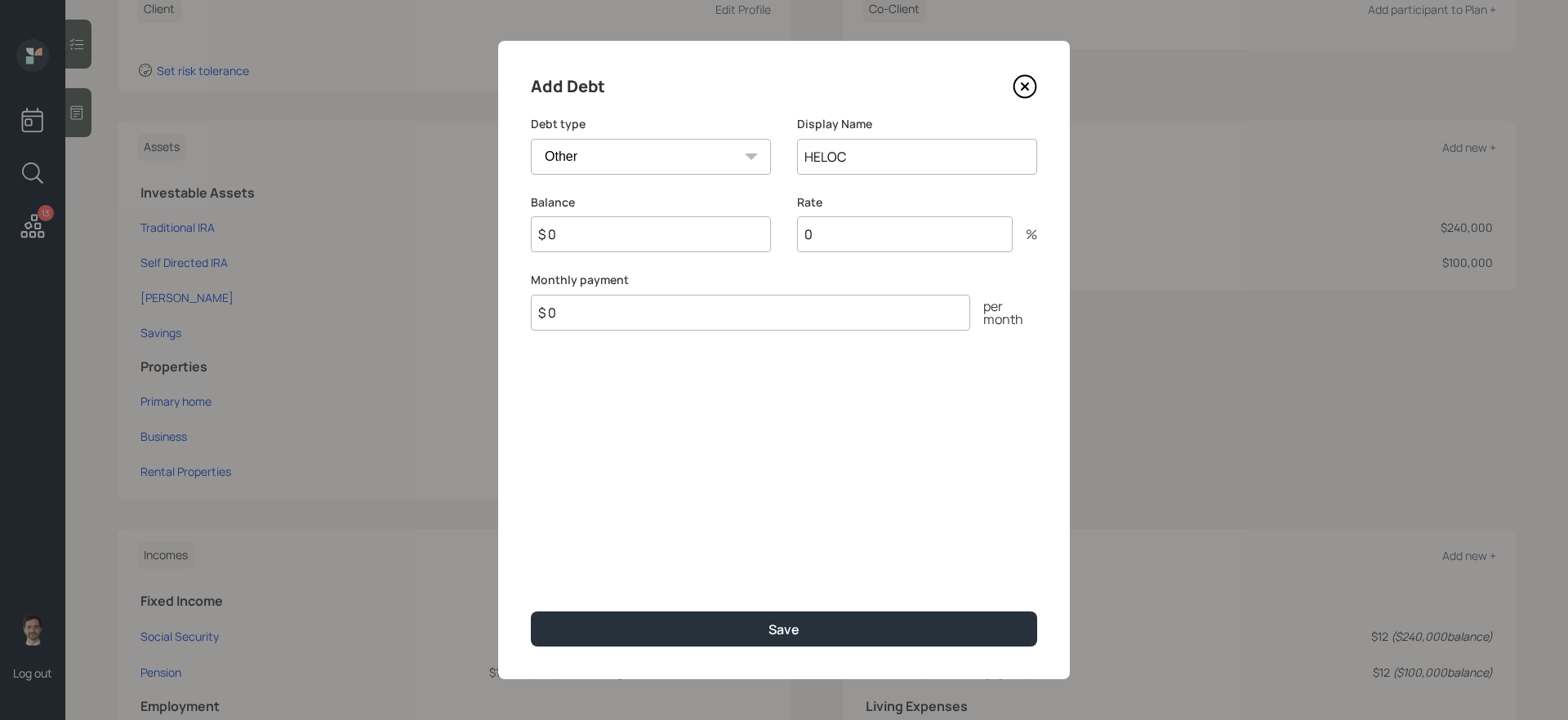
click at [660, 244] on input "$ 0" at bounding box center [650, 234] width 240 height 36
type input "$ 60,000"
click at [531, 612] on button "Save" at bounding box center [783, 629] width 506 height 35
